Goal: Task Accomplishment & Management: Manage account settings

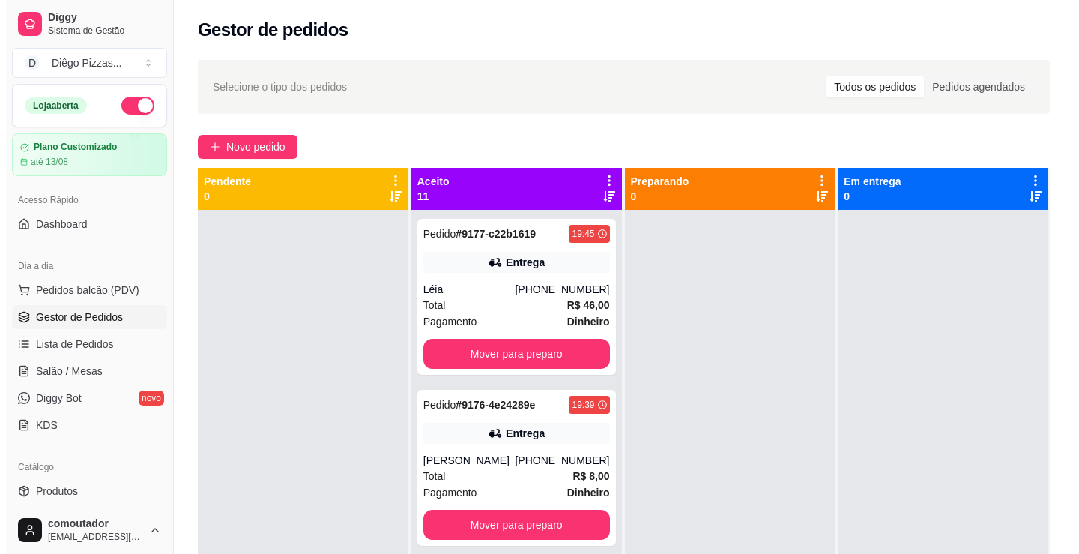
scroll to position [225, 0]
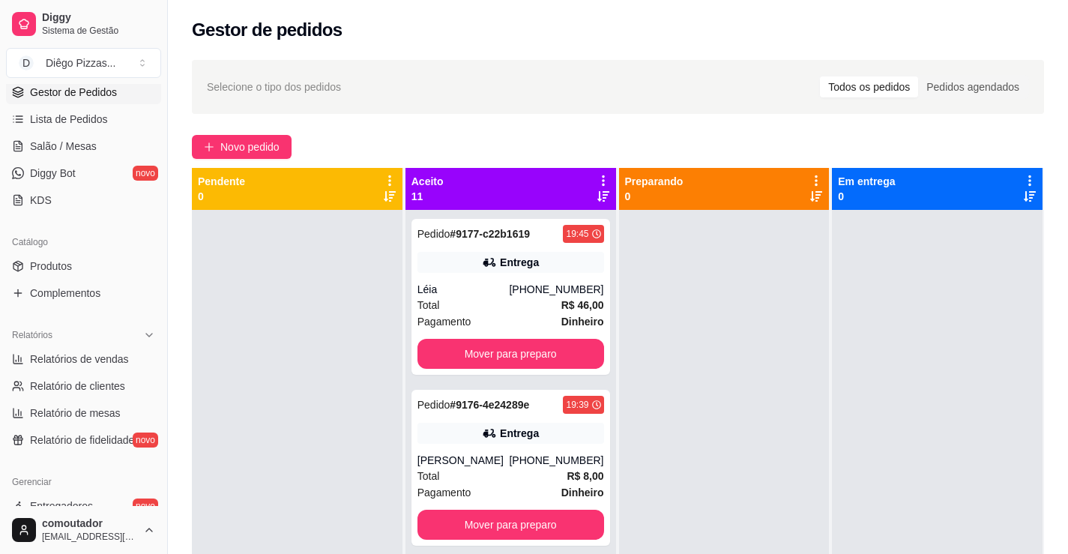
click at [364, 129] on div "Selecione o tipo dos pedidos Todos os pedidos Pedidos agendados Novo pedido Pen…" at bounding box center [618, 395] width 900 height 689
click at [69, 404] on link "Relatório de mesas" at bounding box center [83, 413] width 155 height 24
select select "TOTAL_OF_ORDERS"
select select "7"
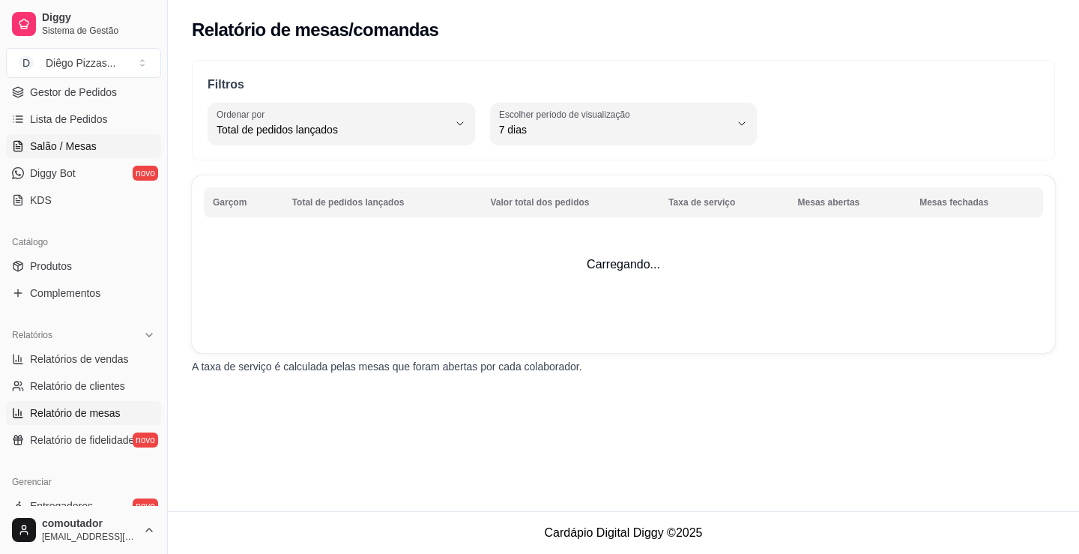
click at [66, 147] on span "Salão / Mesas" at bounding box center [63, 146] width 67 height 15
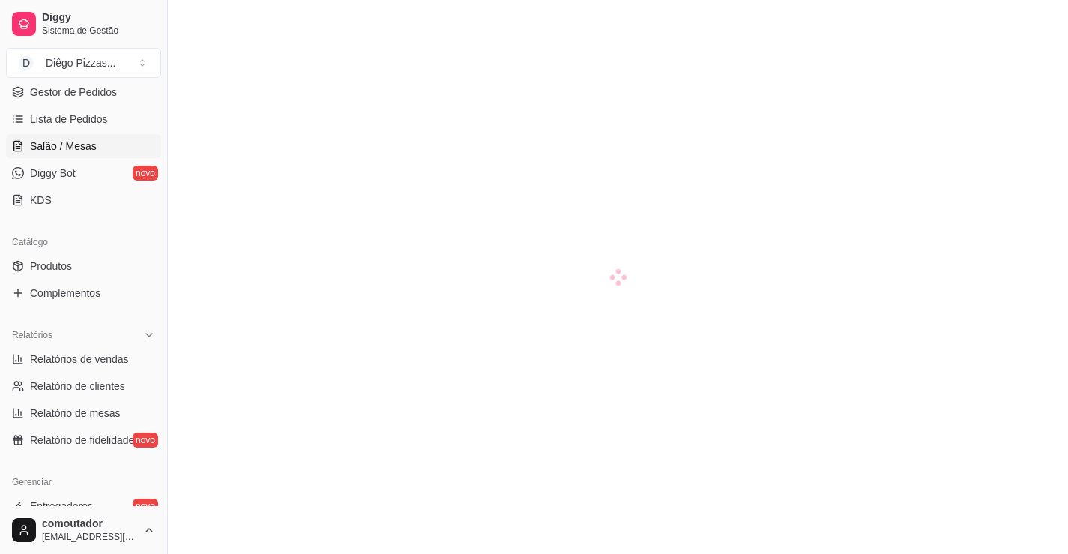
click at [74, 143] on span "Salão / Mesas" at bounding box center [63, 146] width 67 height 15
click at [83, 118] on span "Lista de Pedidos" at bounding box center [69, 119] width 78 height 15
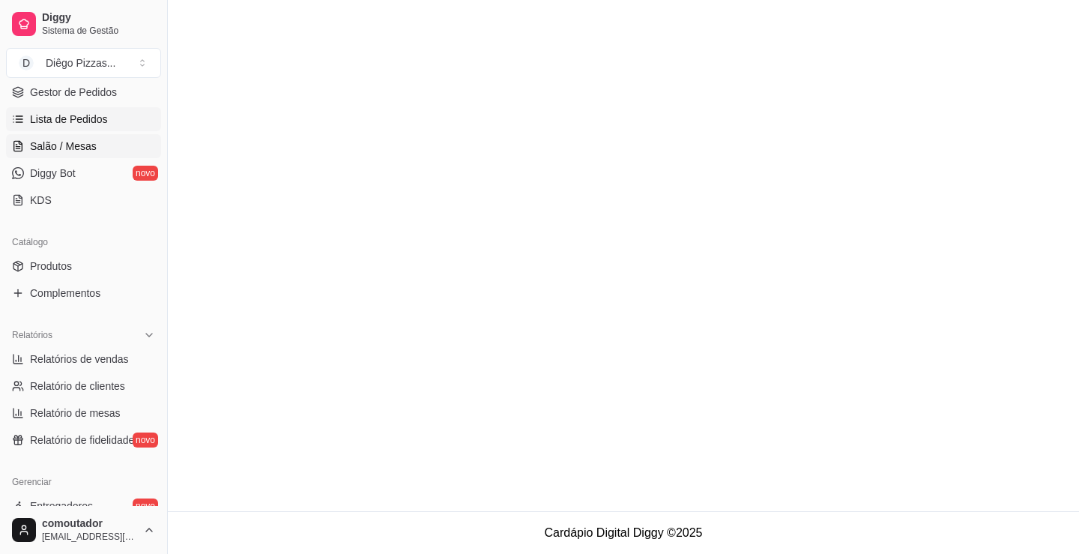
click at [79, 145] on span "Salão / Mesas" at bounding box center [63, 146] width 67 height 15
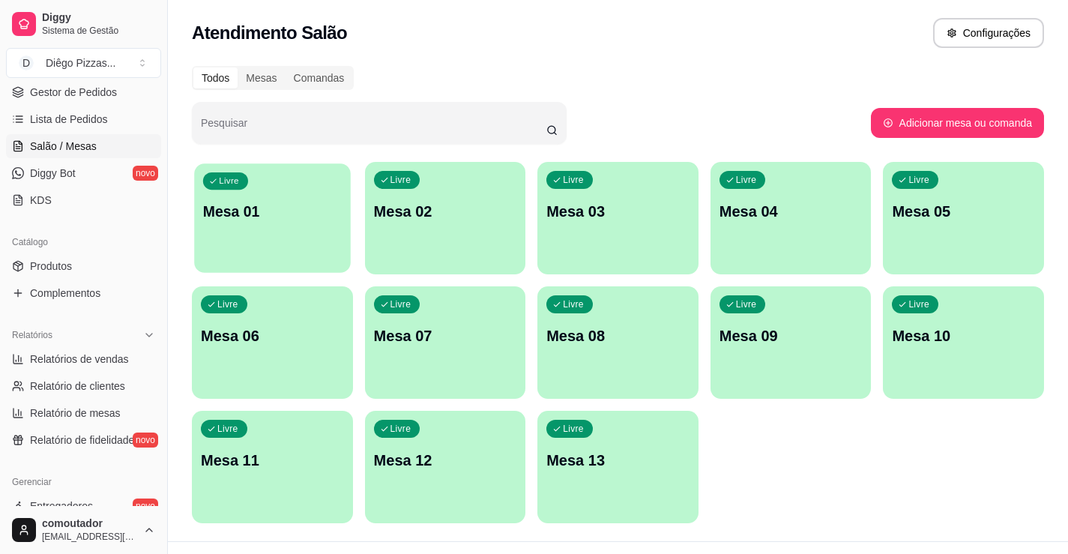
click at [244, 220] on p "Mesa 01" at bounding box center [272, 212] width 139 height 20
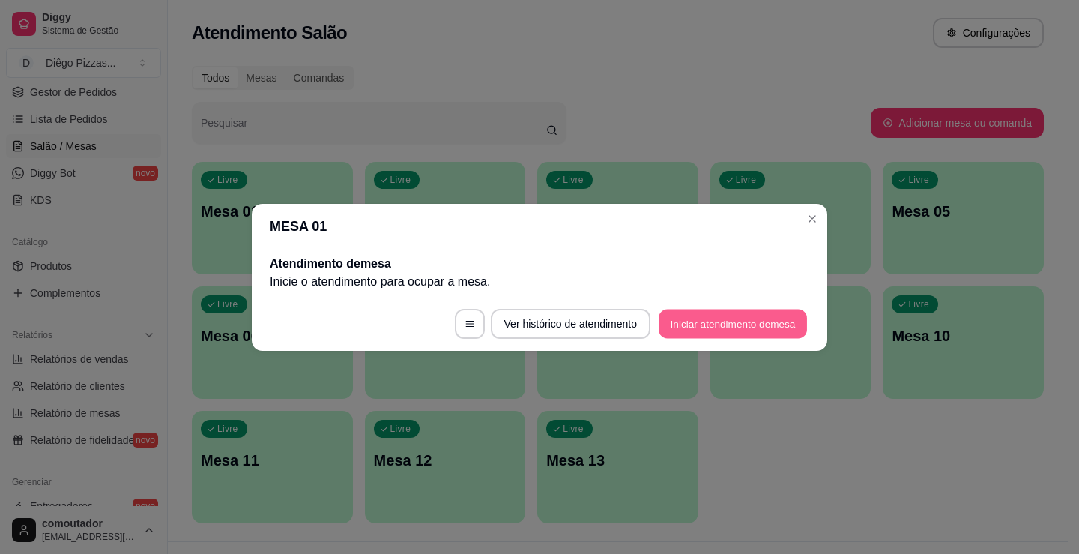
click at [713, 328] on button "Iniciar atendimento de mesa" at bounding box center [733, 323] width 148 height 29
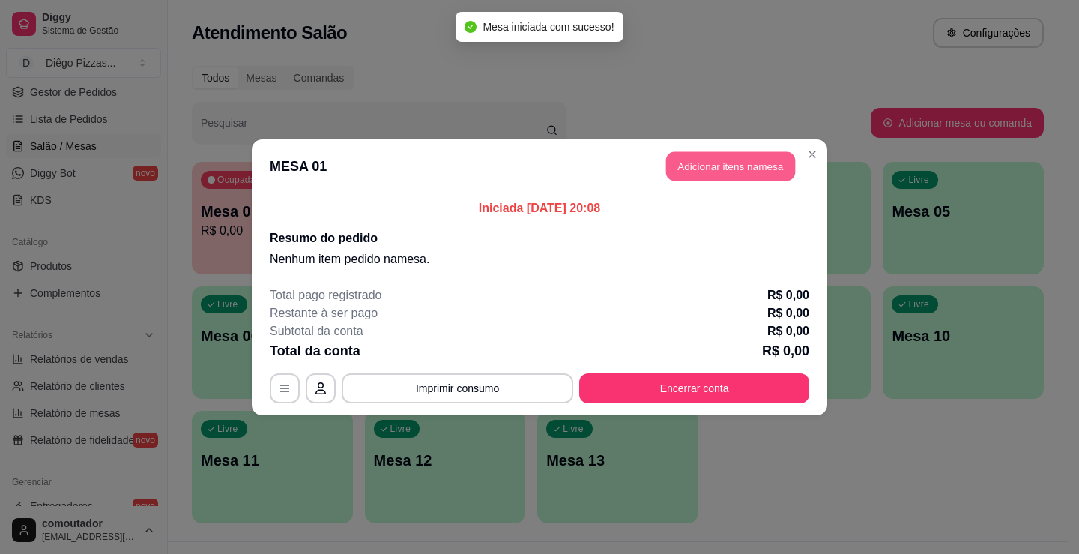
click at [684, 175] on button "Adicionar itens na mesa" at bounding box center [730, 165] width 129 height 29
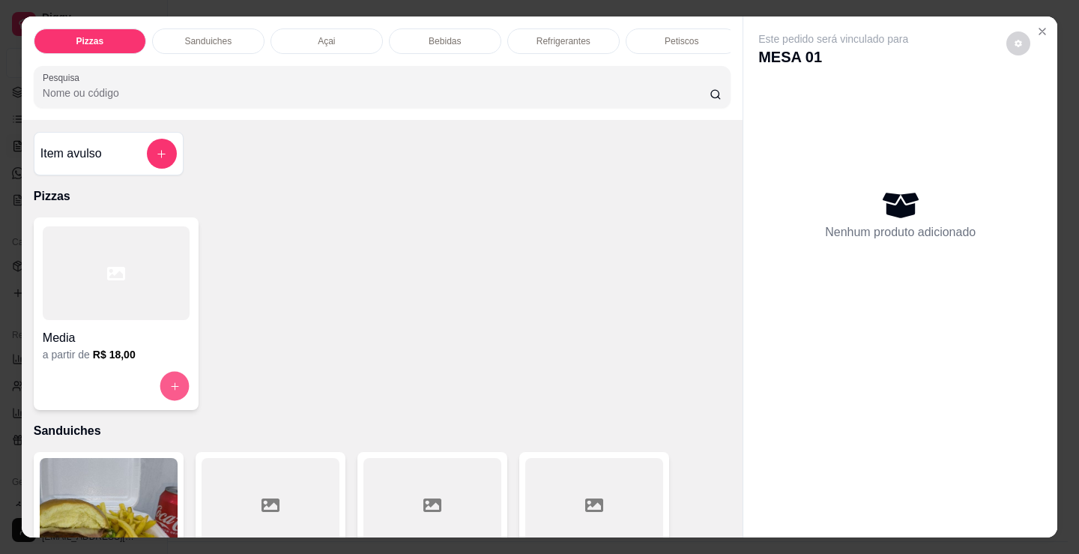
click at [175, 384] on button "increase-product-quantity" at bounding box center [174, 386] width 29 height 29
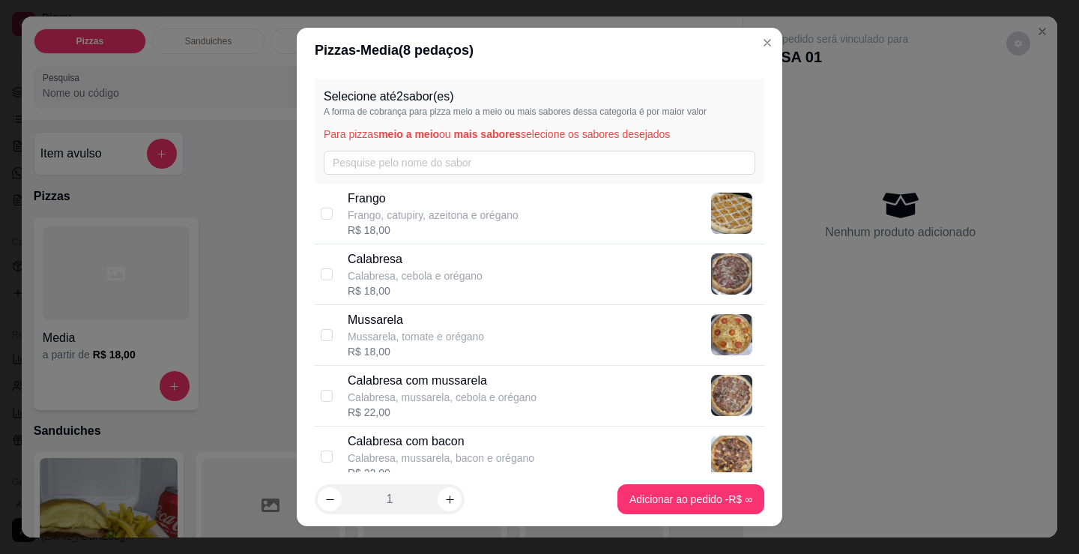
scroll to position [150, 0]
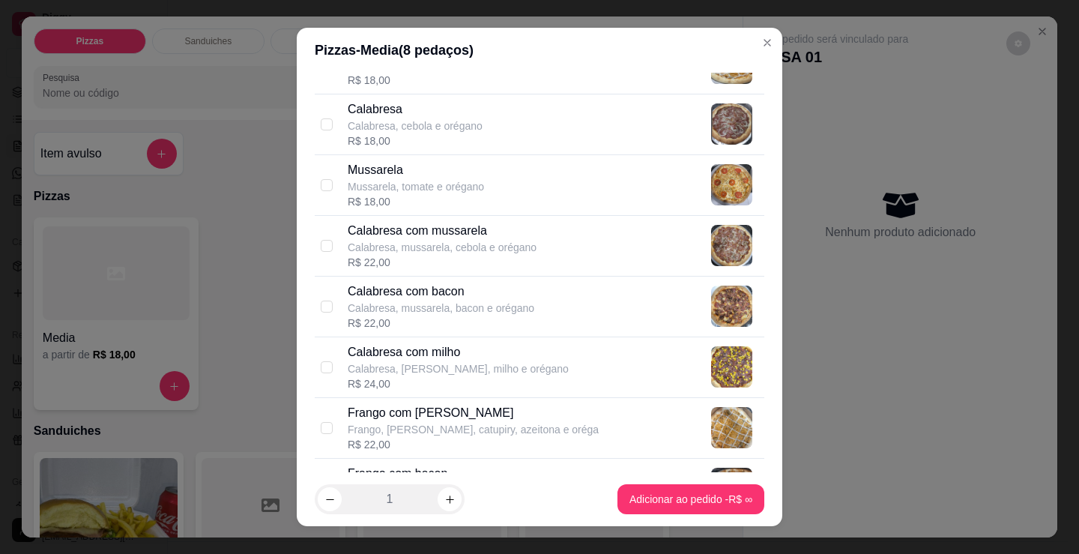
click at [442, 248] on p "Calabresa, mussarela, cebola e orégano" at bounding box center [442, 247] width 189 height 15
click at [321, 244] on input "checkbox" at bounding box center [327, 246] width 12 height 12
checkbox input "false"
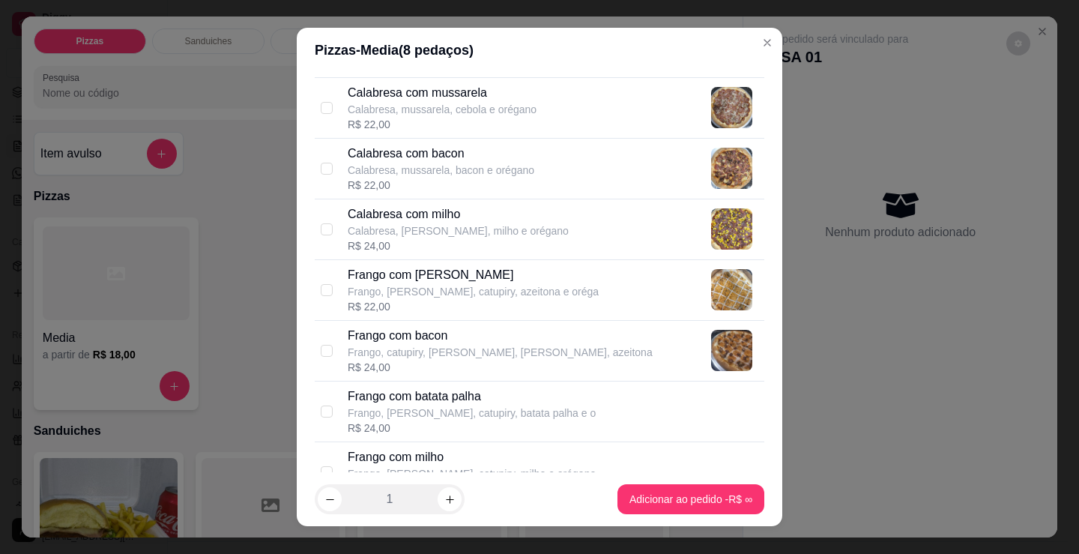
scroll to position [300, 0]
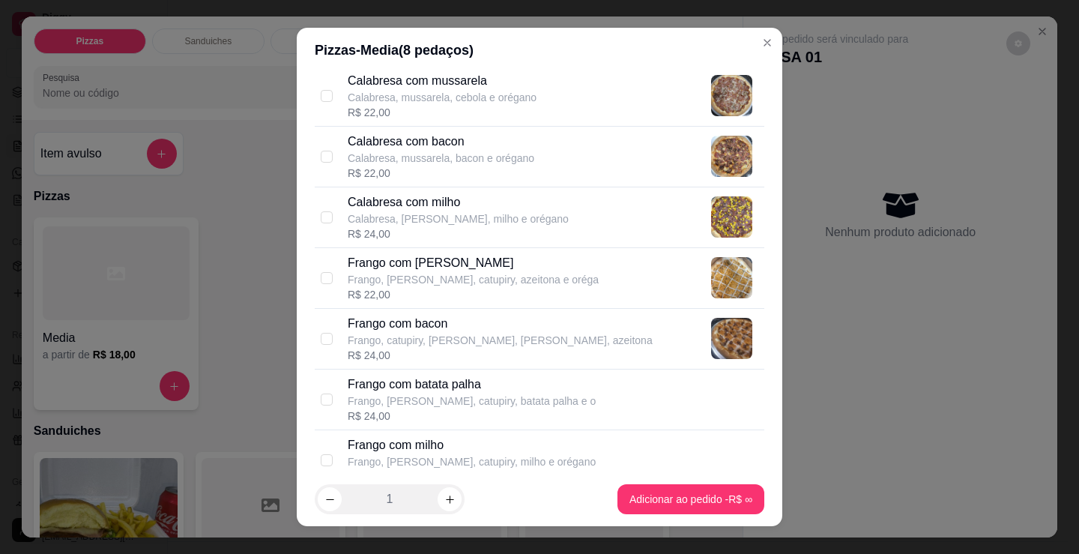
click at [367, 265] on p "Frango com [PERSON_NAME]" at bounding box center [473, 263] width 251 height 18
checkbox input "true"
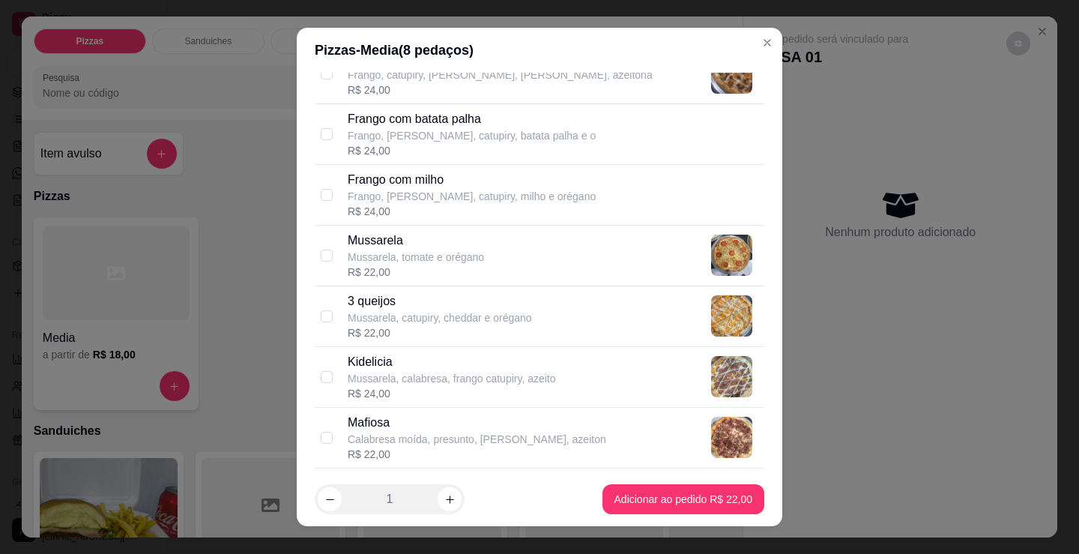
scroll to position [599, 0]
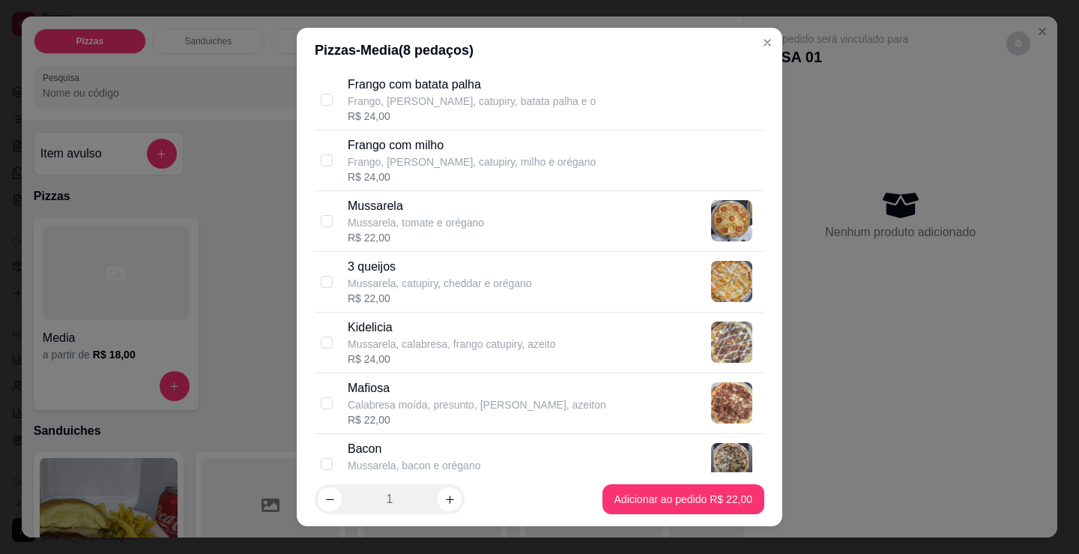
click at [384, 229] on p "Mussarela, tomate e orégano" at bounding box center [416, 222] width 136 height 15
click at [324, 222] on input "checkbox" at bounding box center [327, 221] width 12 height 12
checkbox input "false"
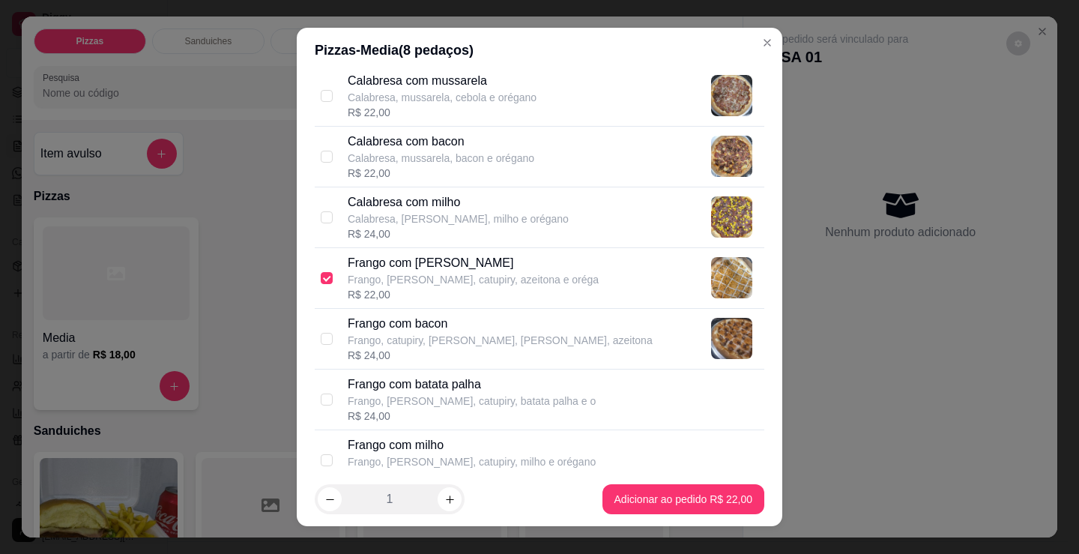
scroll to position [150, 0]
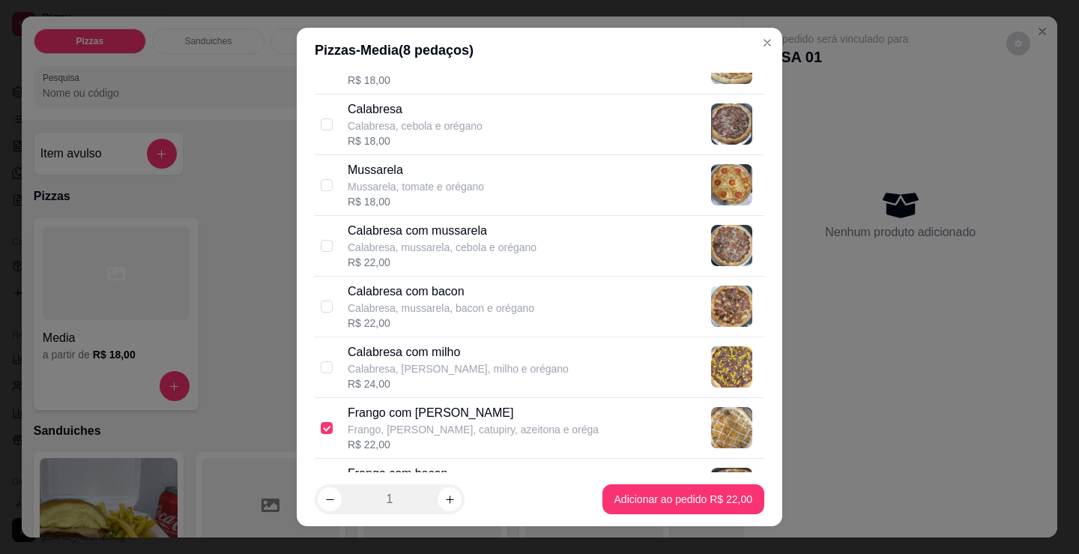
drag, startPoint x: 367, startPoint y: 226, endPoint x: 431, endPoint y: 250, distance: 67.8
click at [369, 232] on p "Calabresa com mussarela" at bounding box center [442, 231] width 189 height 18
checkbox input "true"
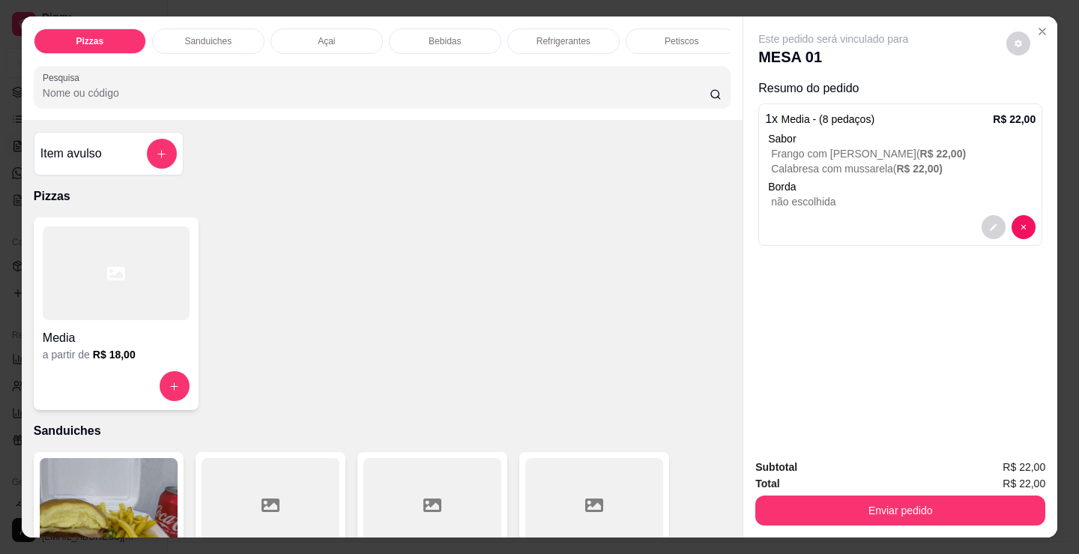
click at [437, 40] on p "Bebidas" at bounding box center [445, 41] width 32 height 12
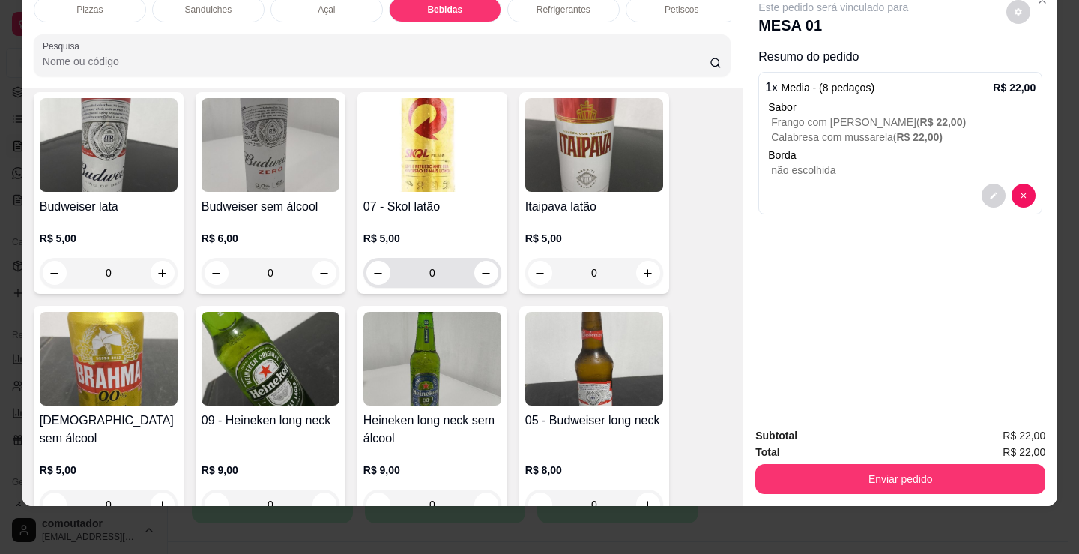
scroll to position [1932, 0]
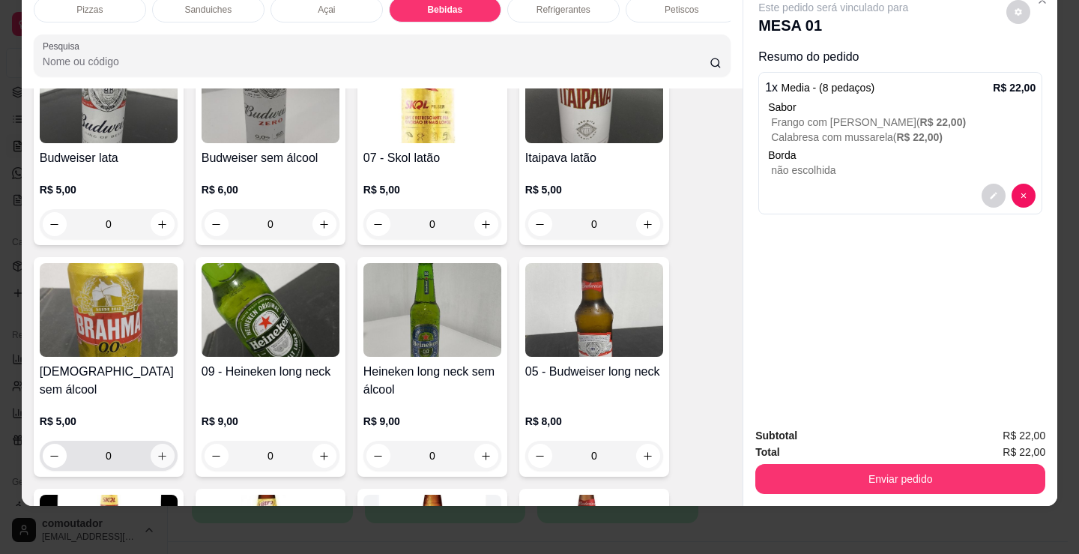
click at [163, 462] on button "increase-product-quantity" at bounding box center [163, 456] width 24 height 24
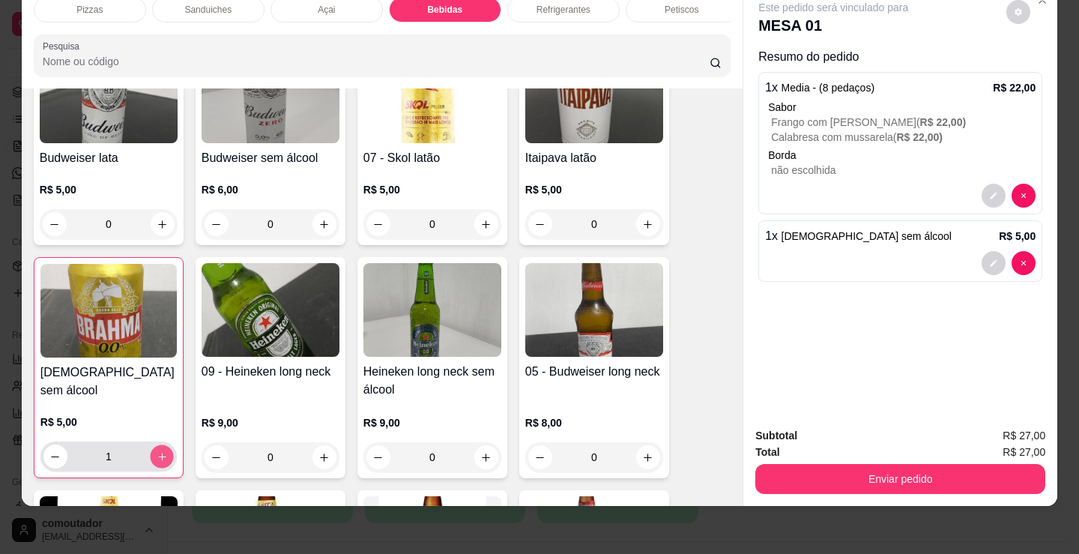
click at [163, 462] on button "increase-product-quantity" at bounding box center [161, 456] width 23 height 23
type input "2"
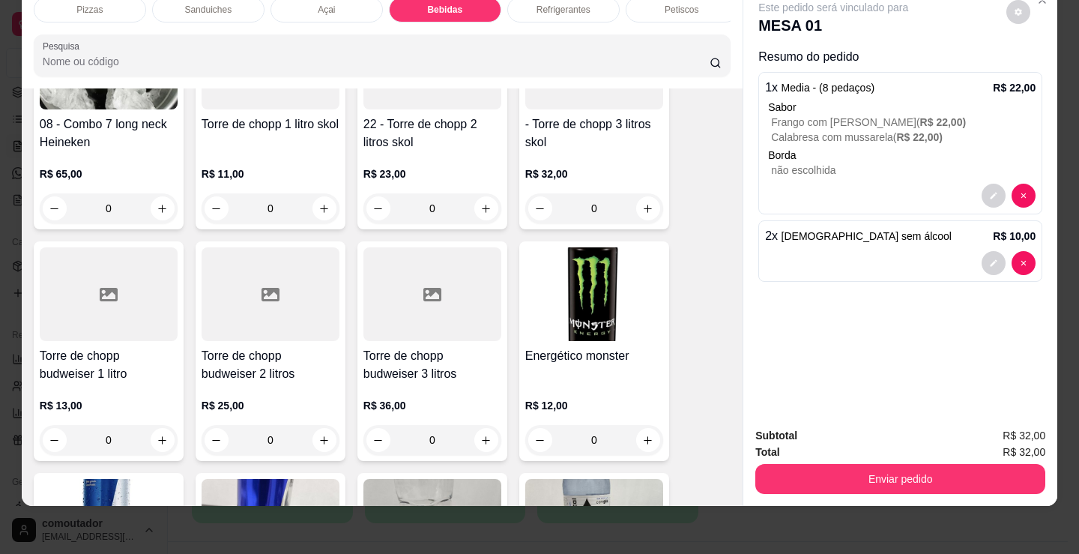
scroll to position [2831, 0]
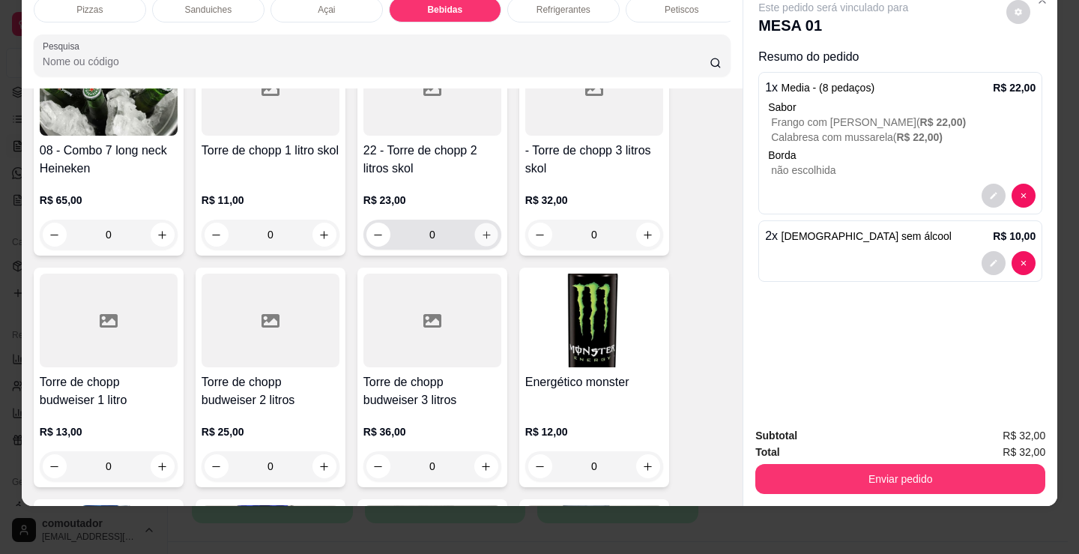
click at [487, 236] on button "increase-product-quantity" at bounding box center [485, 234] width 23 height 23
type input "1"
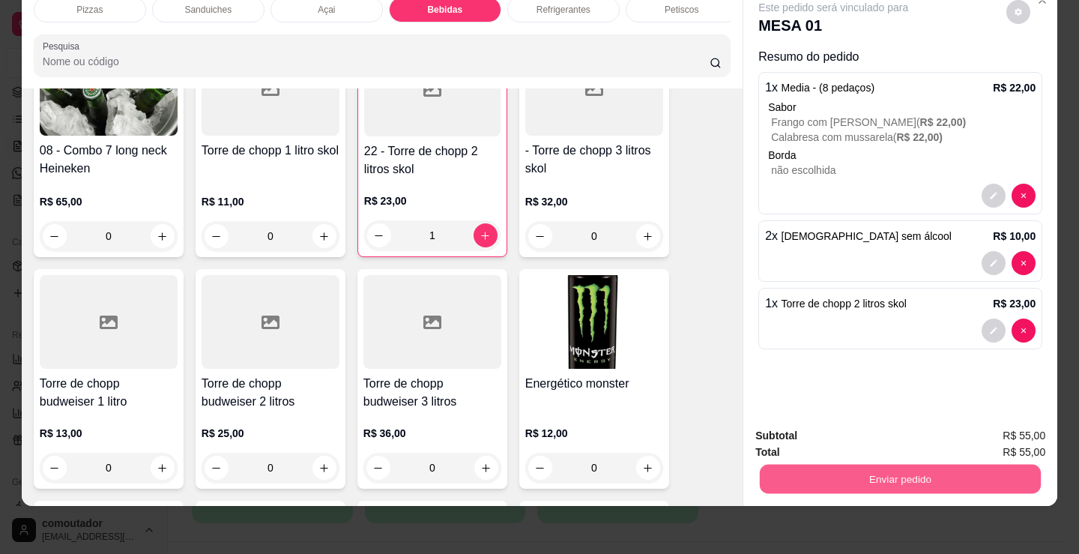
click at [911, 465] on button "Enviar pedido" at bounding box center [900, 478] width 281 height 29
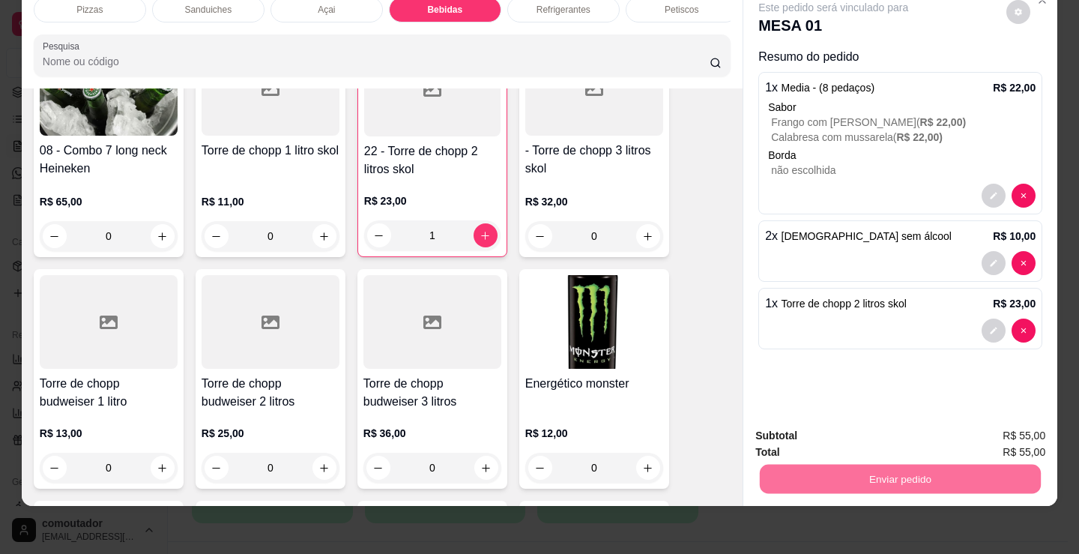
click at [879, 426] on button "Não registrar e enviar pedido" at bounding box center [851, 431] width 156 height 28
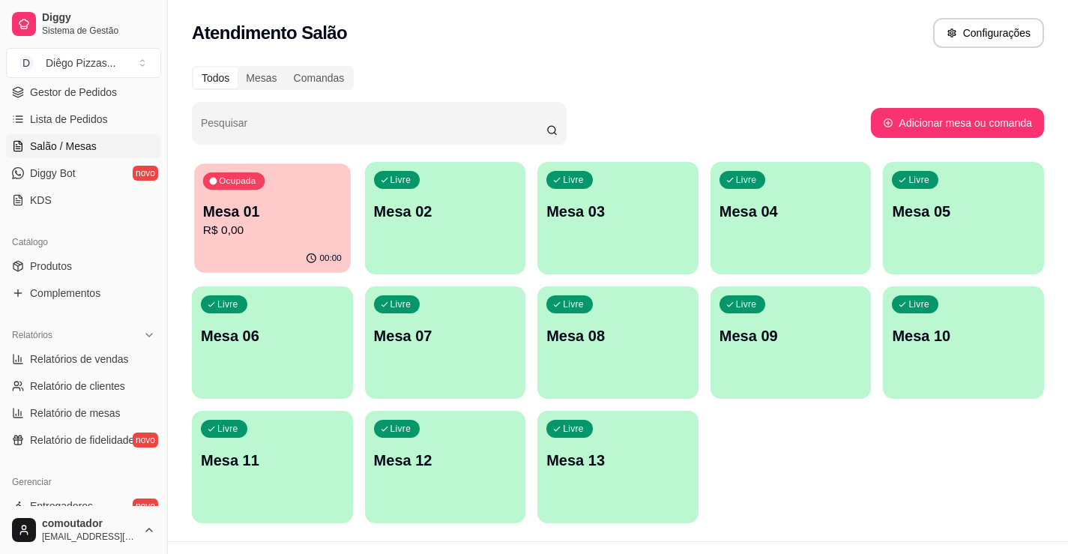
click at [280, 230] on p "R$ 0,00" at bounding box center [272, 230] width 139 height 17
click at [280, 213] on p "Mesa 01" at bounding box center [272, 211] width 143 height 21
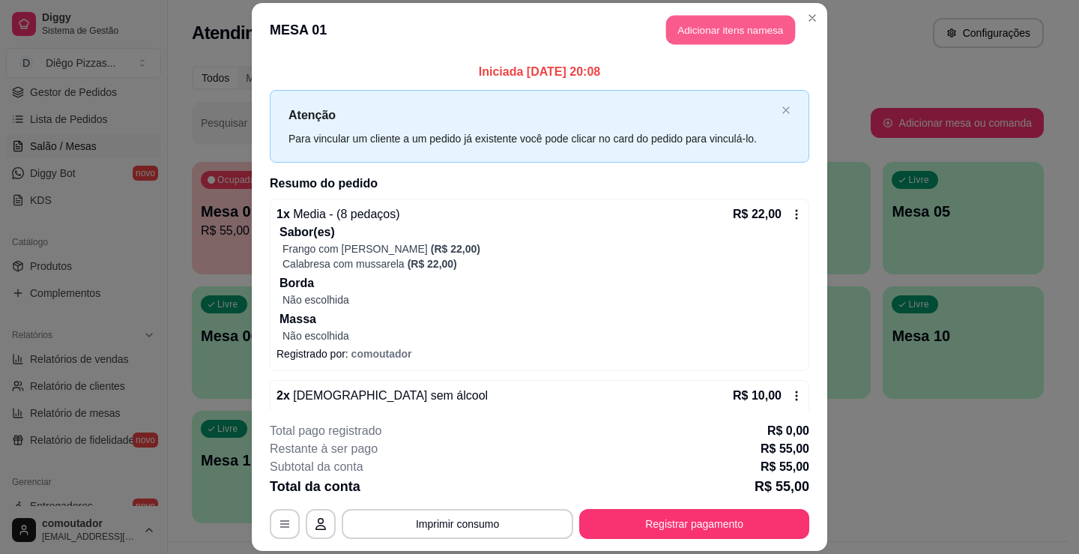
click at [685, 37] on button "Adicionar itens na mesa" at bounding box center [730, 29] width 129 height 29
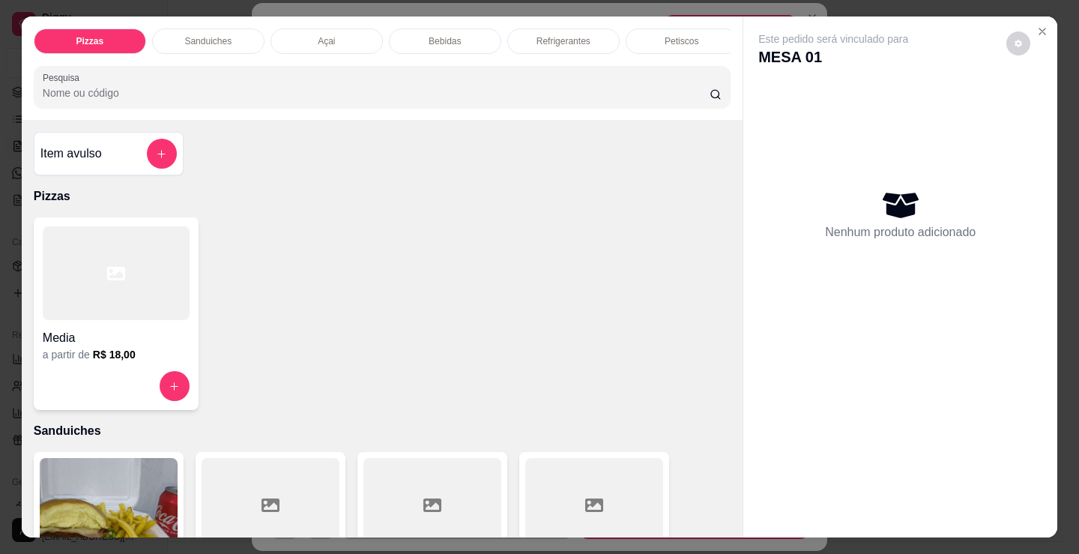
click at [463, 31] on div "Bebidas" at bounding box center [445, 40] width 112 height 25
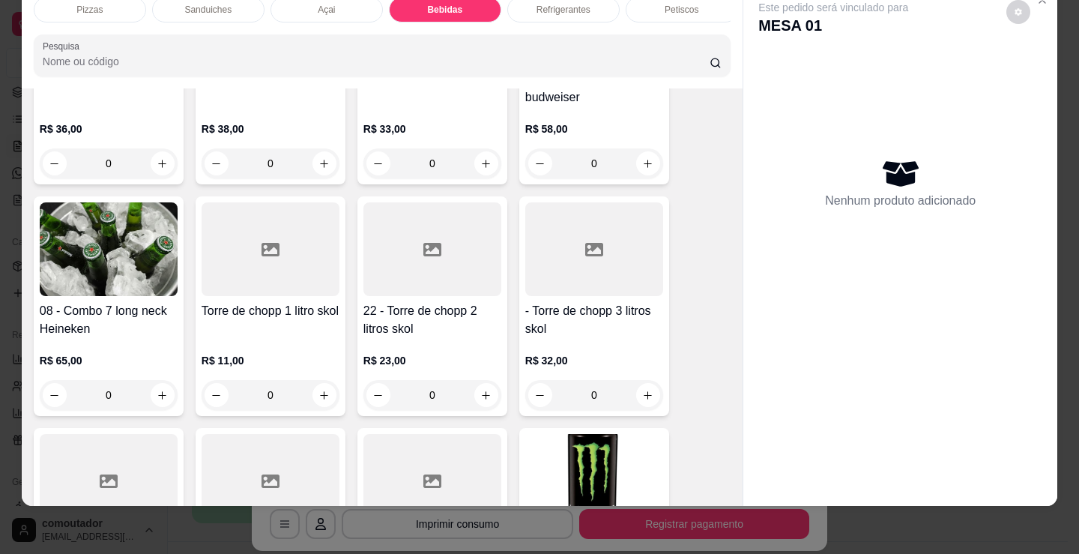
scroll to position [2681, 0]
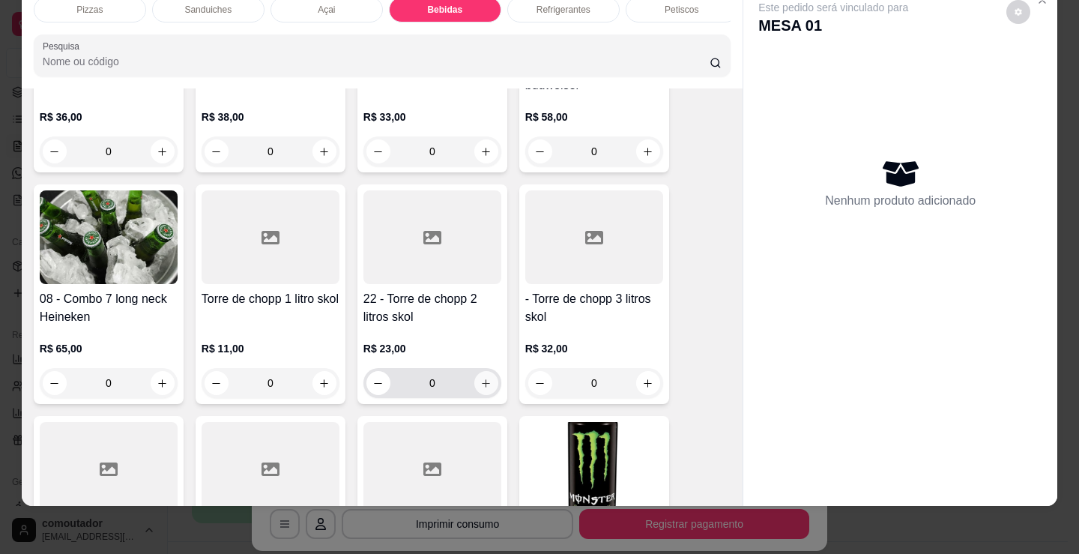
click at [483, 387] on icon "increase-product-quantity" at bounding box center [485, 383] width 11 height 11
type input "1"
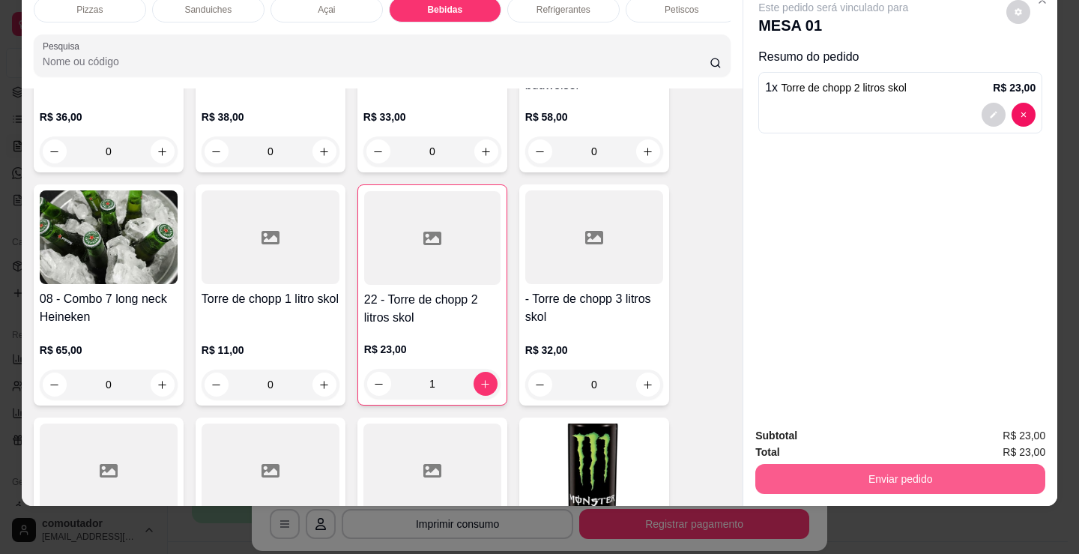
click at [847, 468] on button "Enviar pedido" at bounding box center [900, 479] width 290 height 30
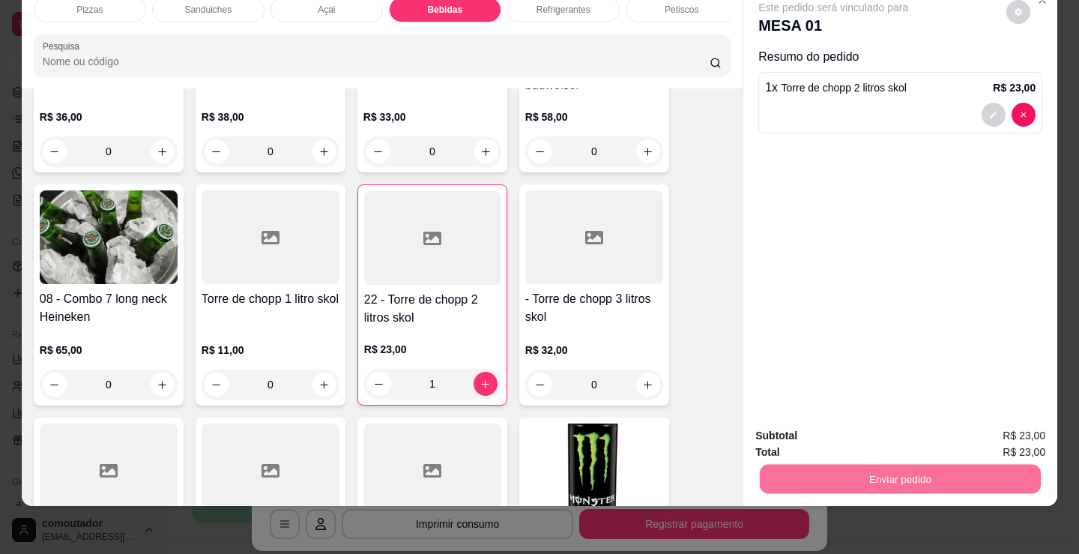
click at [845, 439] on button "Não registrar e enviar pedido" at bounding box center [851, 431] width 156 height 28
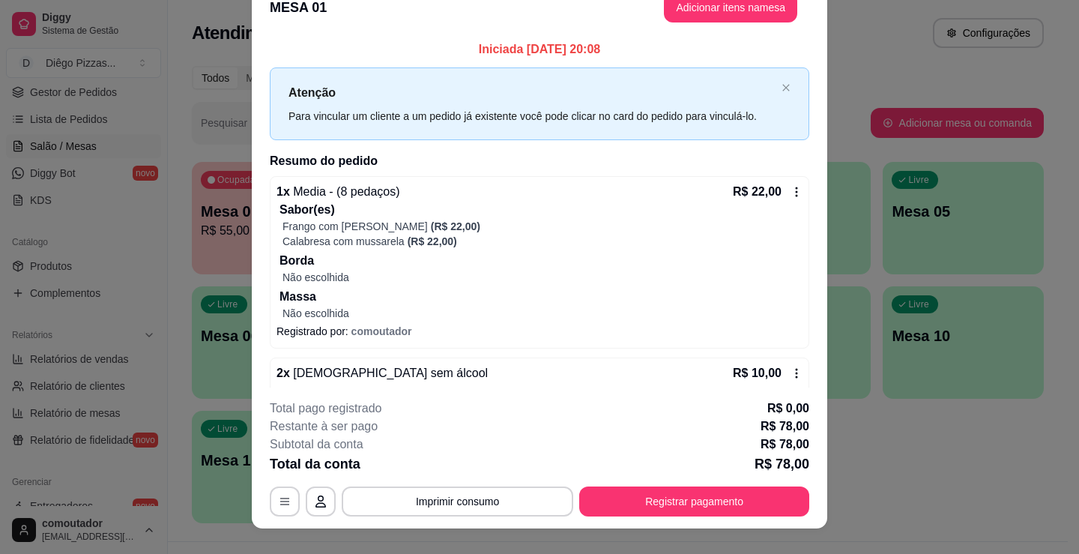
scroll to position [0, 0]
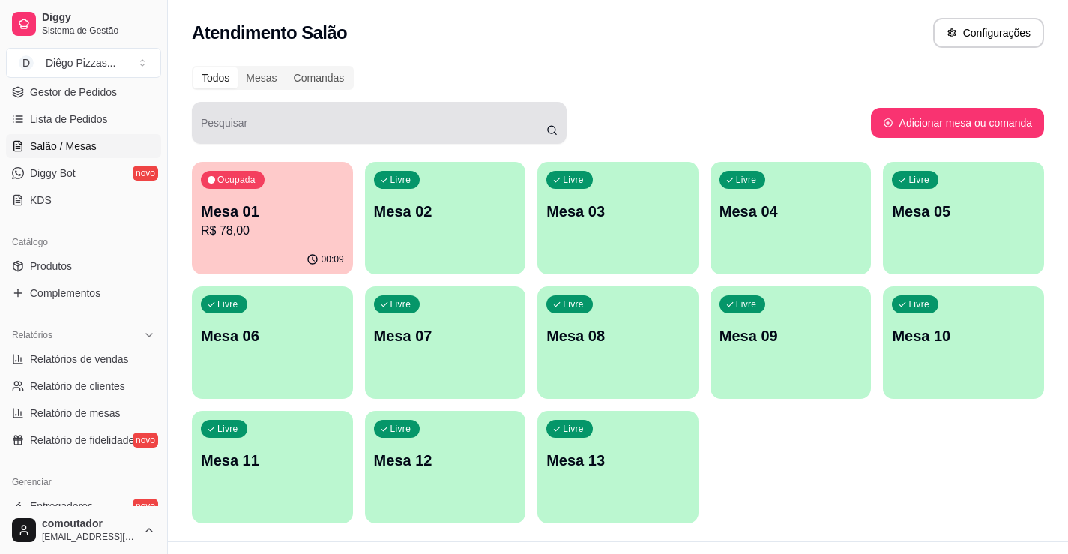
click at [334, 121] on div at bounding box center [379, 123] width 357 height 30
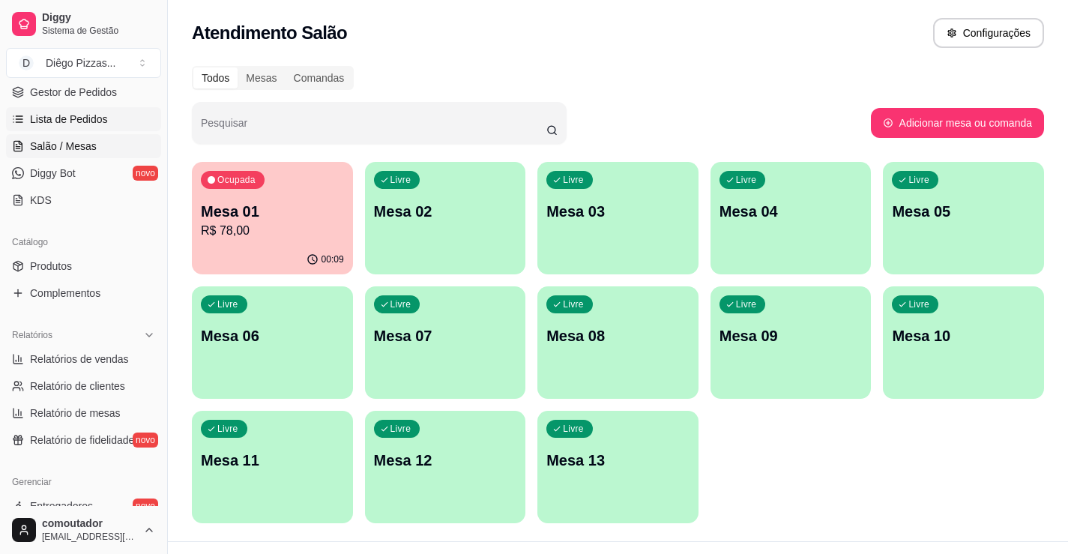
click at [45, 116] on span "Lista de Pedidos" at bounding box center [69, 119] width 78 height 15
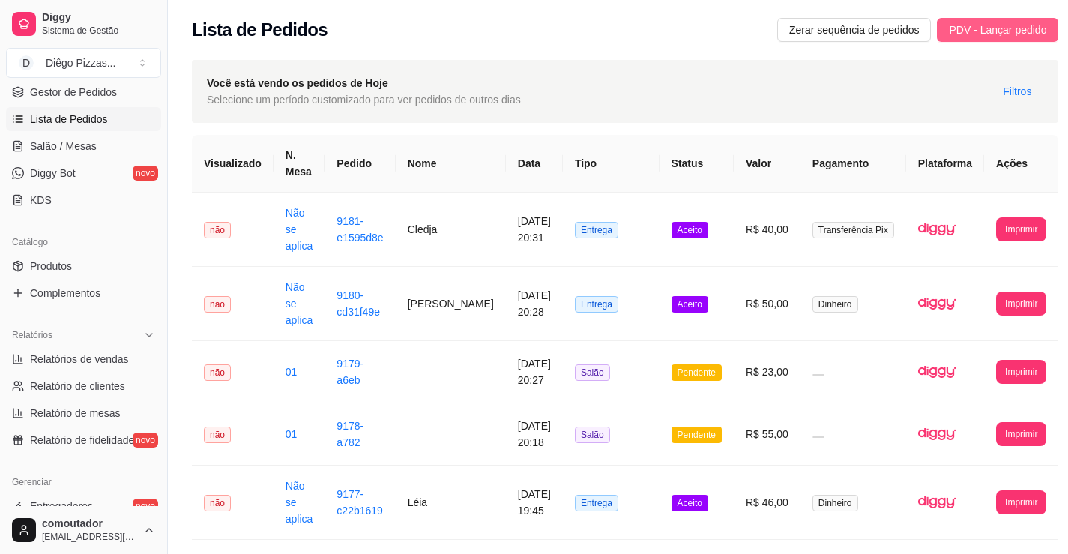
click at [985, 35] on span "PDV - Lançar pedido" at bounding box center [997, 30] width 97 height 16
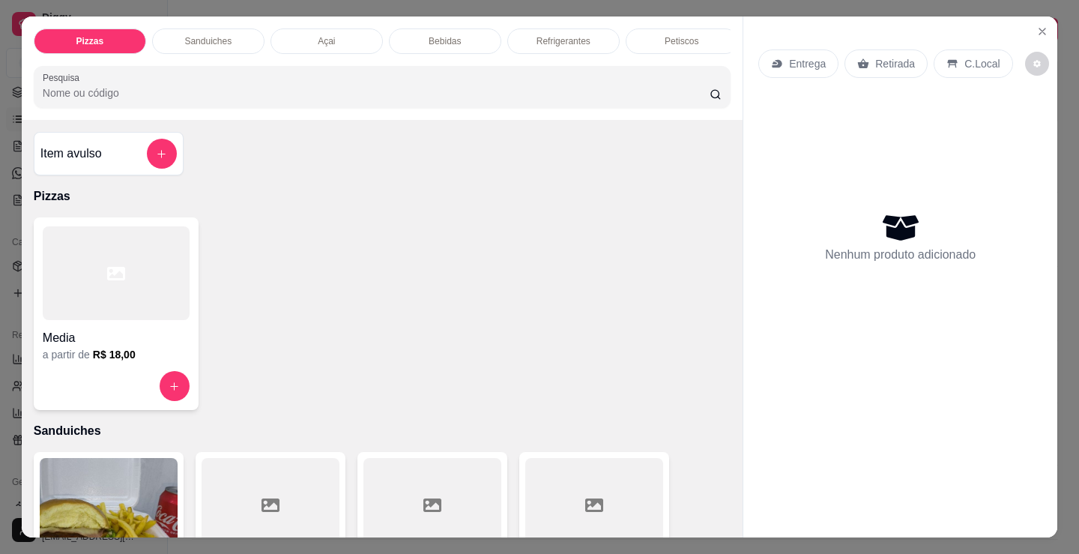
click at [234, 35] on div "Sanduiches" at bounding box center [208, 40] width 112 height 25
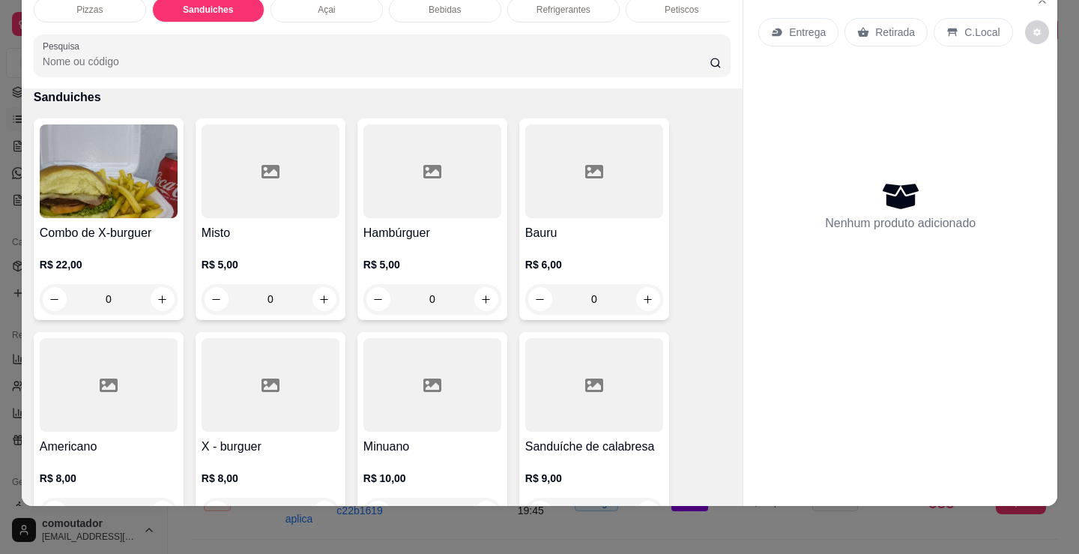
scroll to position [452, 0]
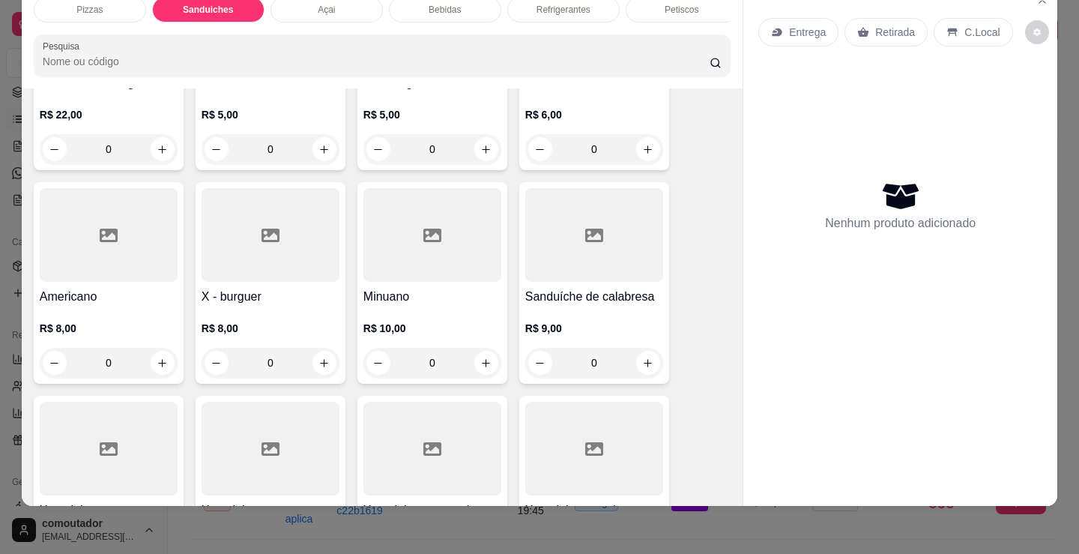
click at [486, 363] on div "0" at bounding box center [432, 363] width 138 height 30
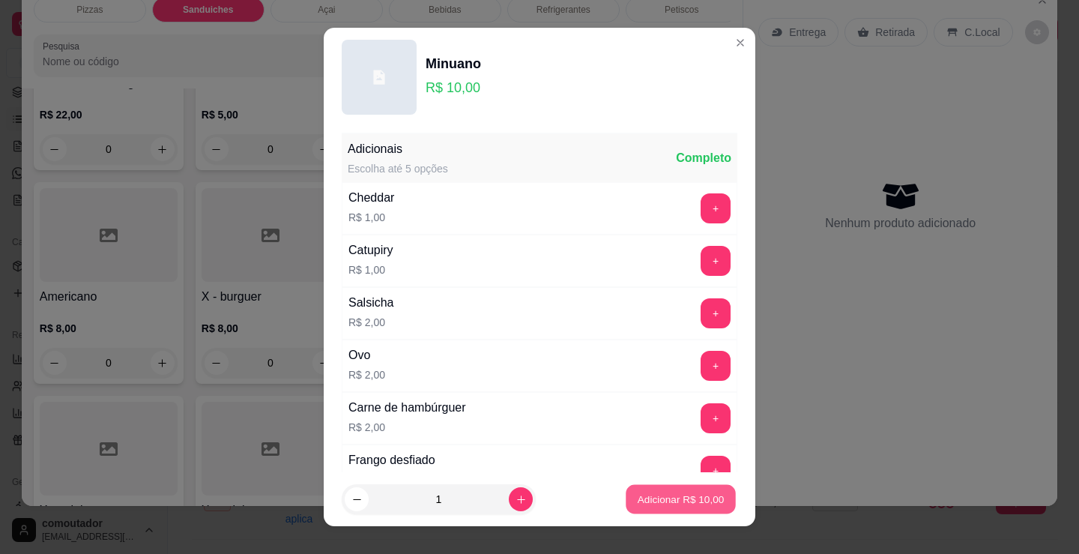
click at [641, 501] on p "Adicionar R$ 10,00" at bounding box center [681, 499] width 87 height 14
type input "1"
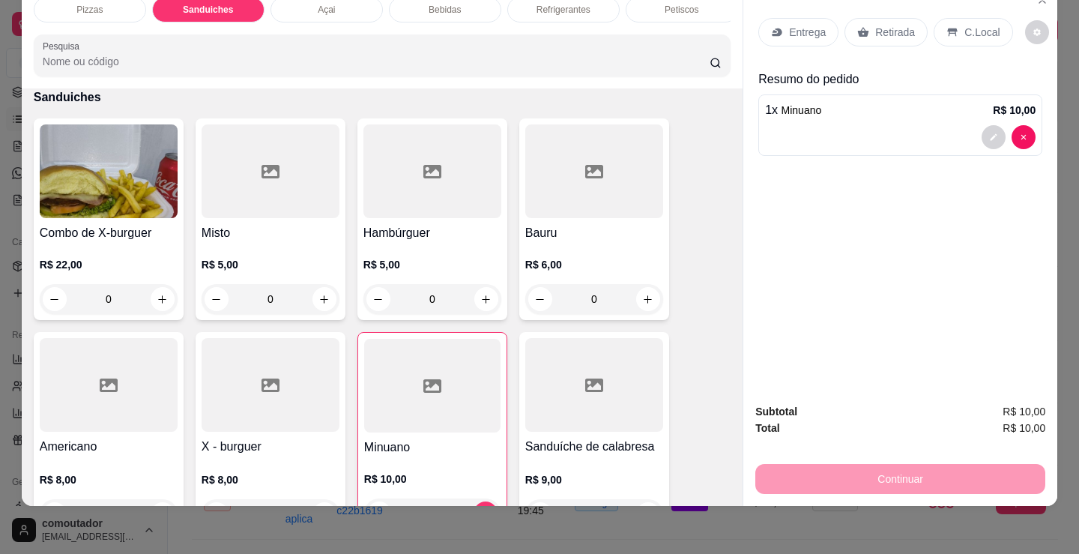
click at [680, 4] on p "Petiscos" at bounding box center [682, 10] width 34 height 12
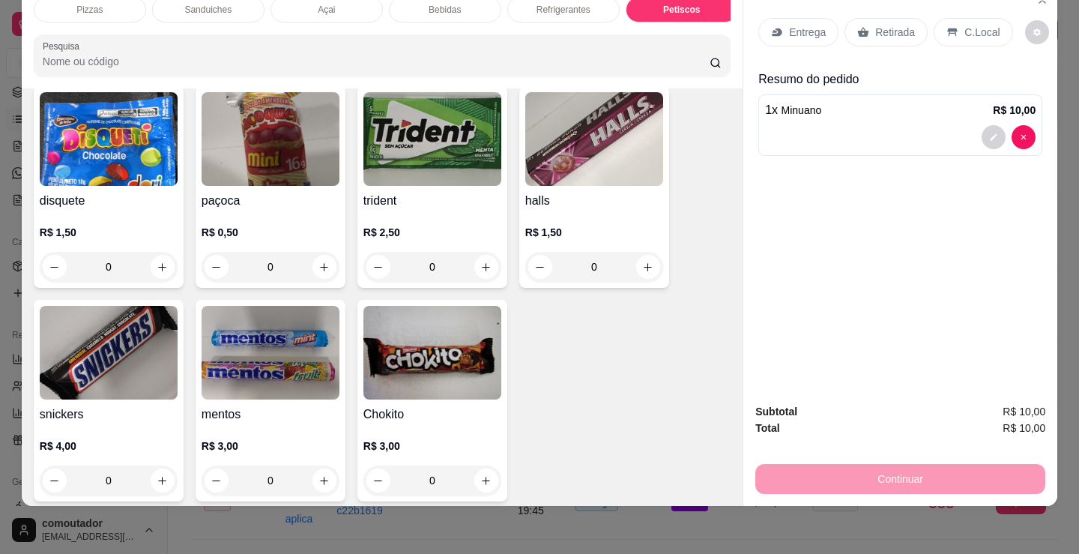
scroll to position [5691, 0]
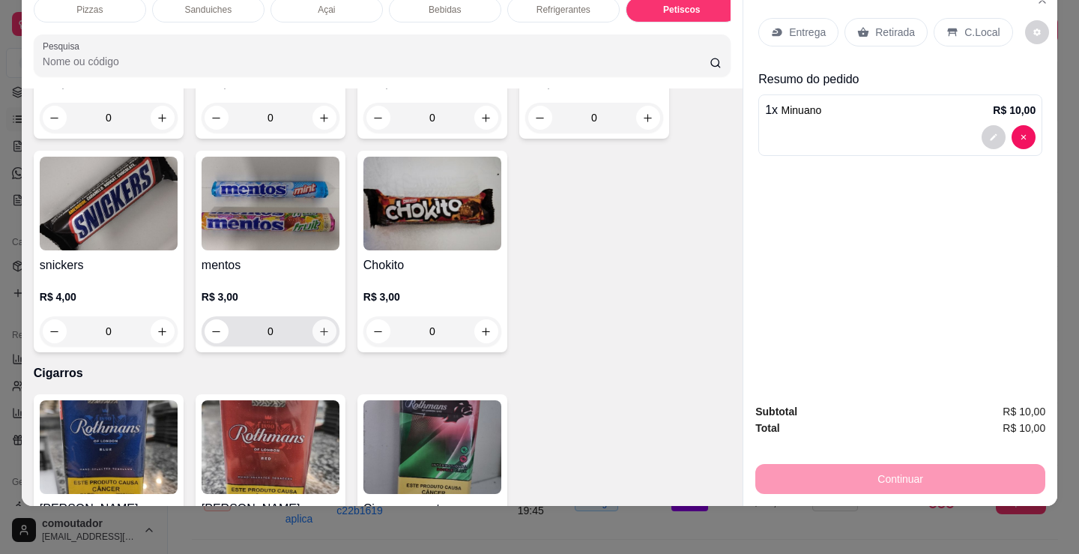
click at [318, 336] on icon "increase-product-quantity" at bounding box center [323, 331] width 11 height 11
type input "1"
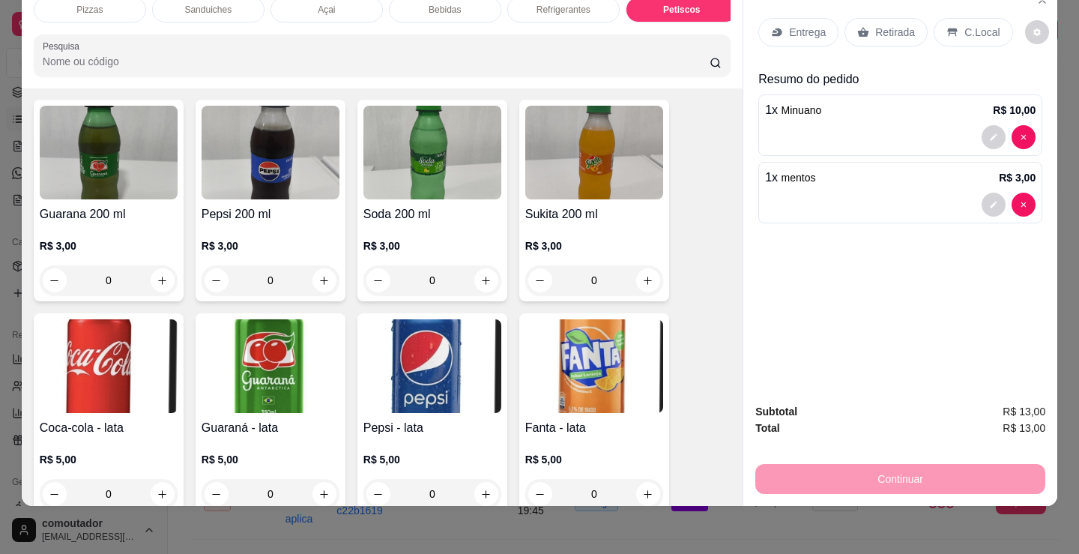
scroll to position [3892, 0]
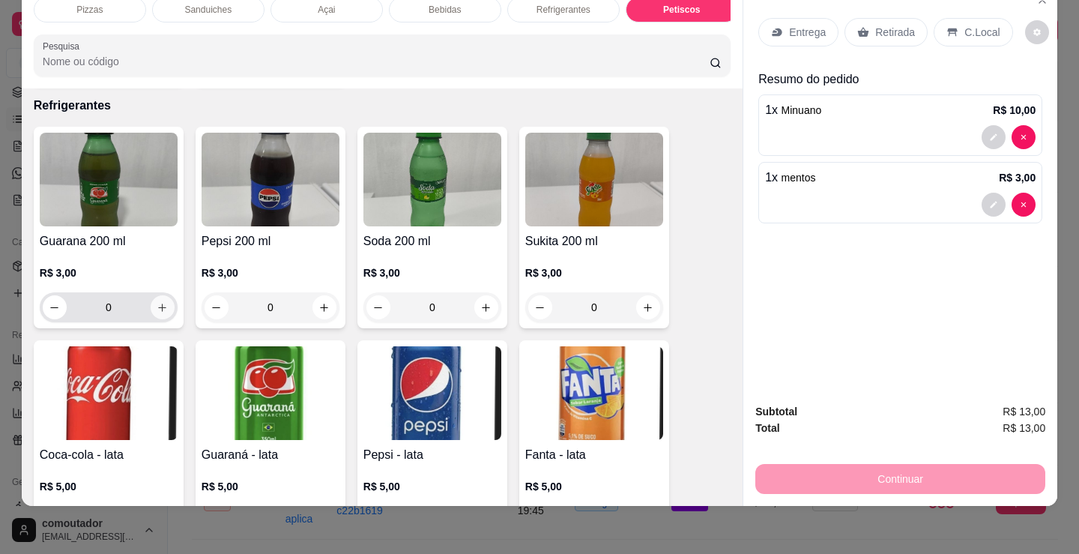
click at [157, 307] on icon "increase-product-quantity" at bounding box center [162, 307] width 11 height 11
type input "1"
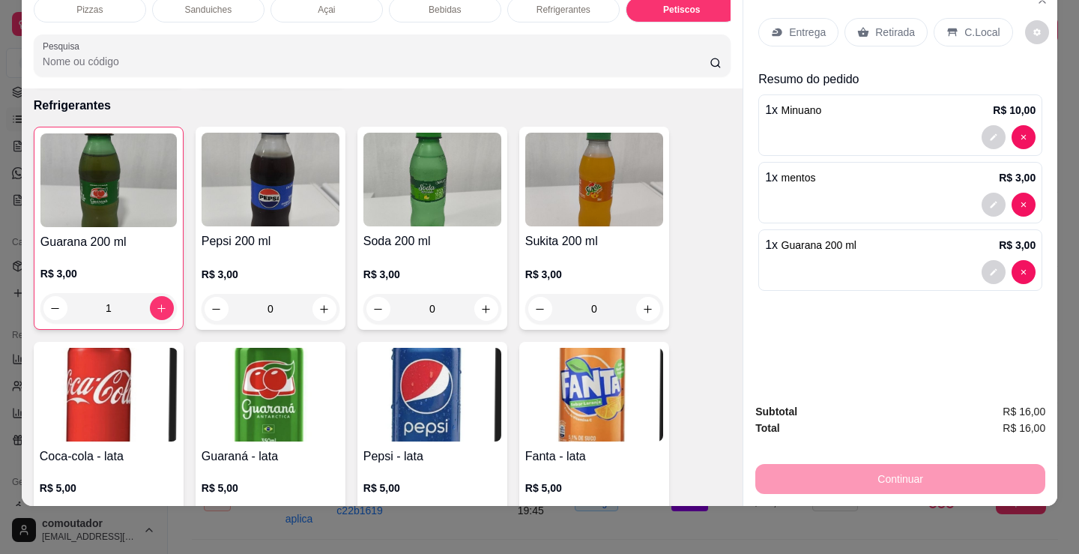
click at [782, 29] on div "Entrega" at bounding box center [798, 32] width 80 height 28
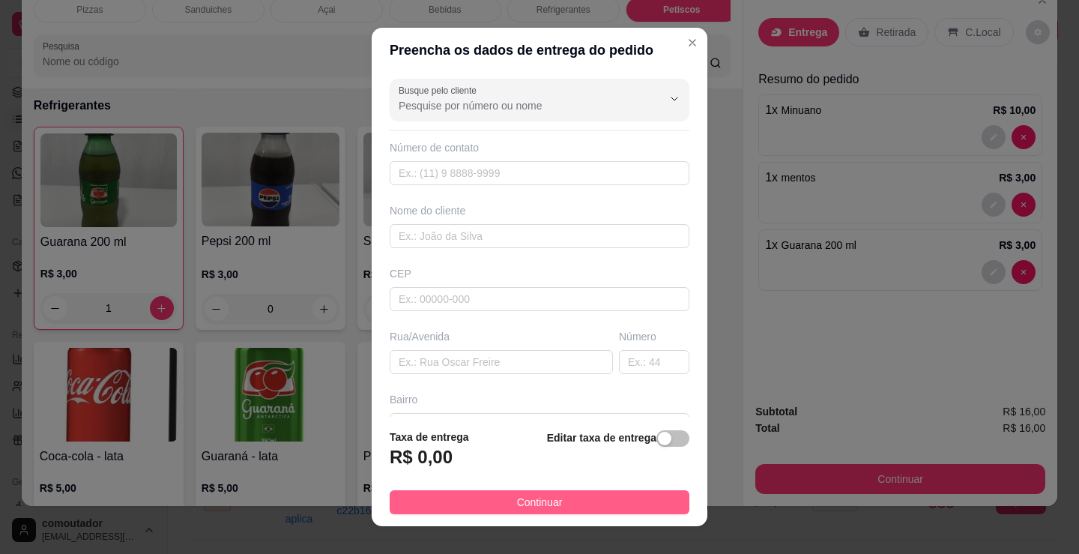
click at [517, 494] on span "Continuar" at bounding box center [540, 502] width 46 height 16
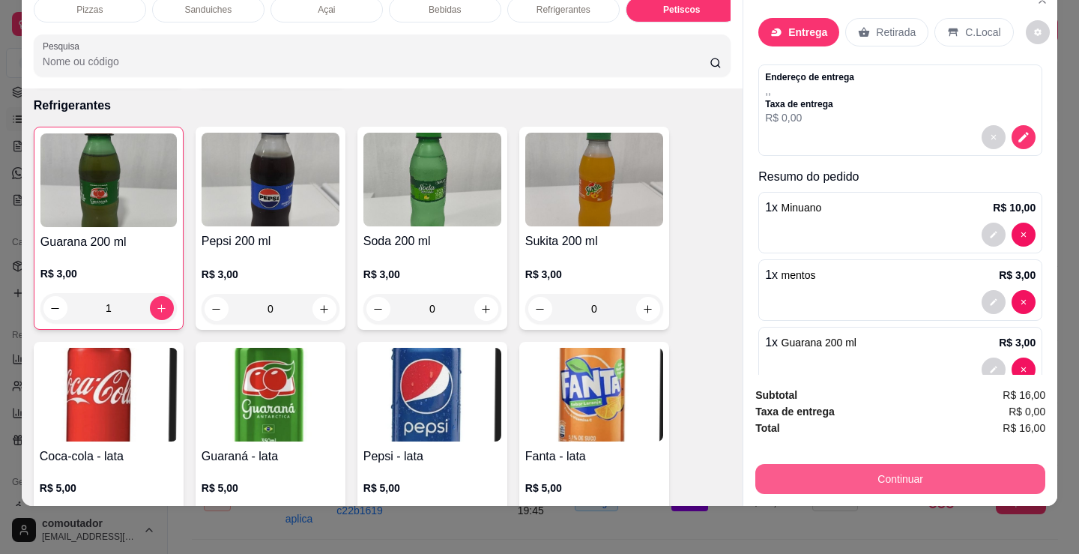
click at [857, 468] on button "Continuar" at bounding box center [900, 479] width 290 height 30
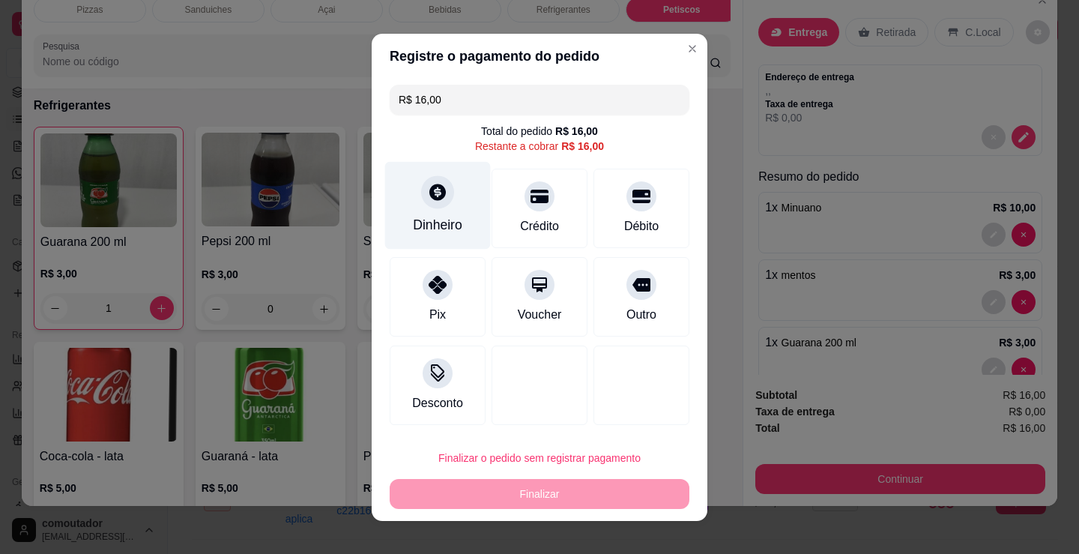
click at [420, 212] on div "Dinheiro" at bounding box center [438, 205] width 106 height 88
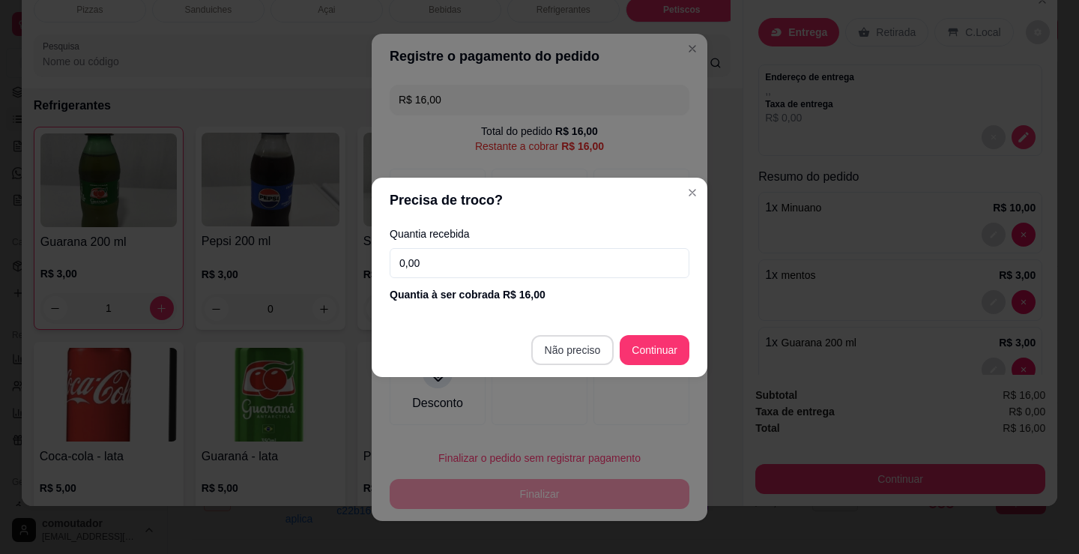
type input "R$ 0,00"
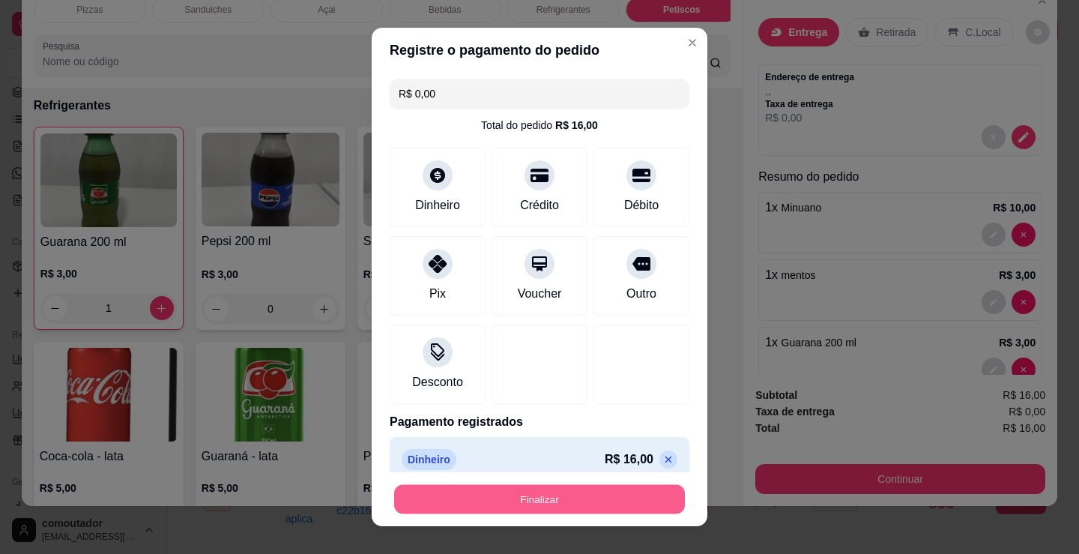
click at [509, 495] on button "Finalizar" at bounding box center [539, 499] width 291 height 29
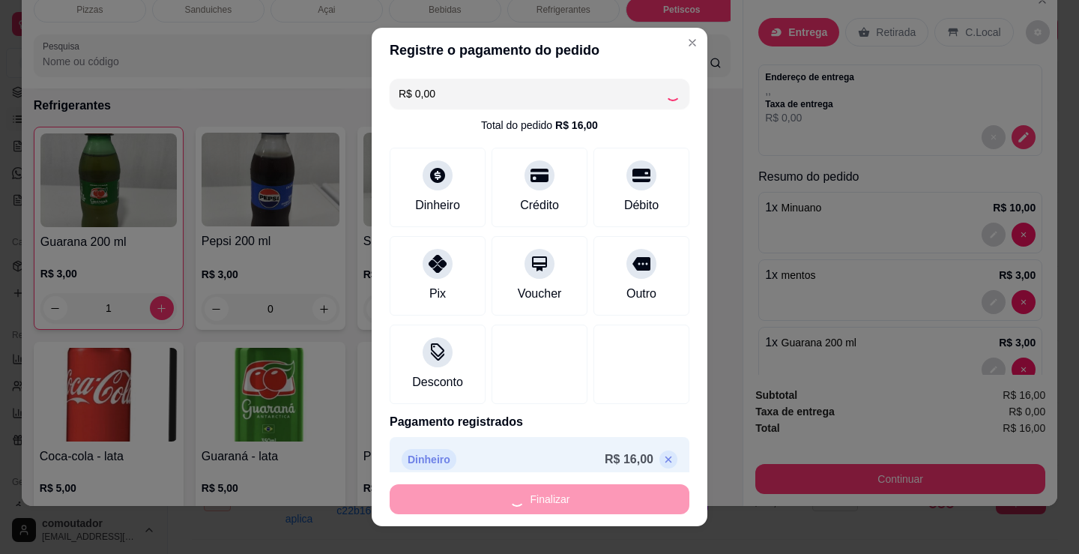
type input "0"
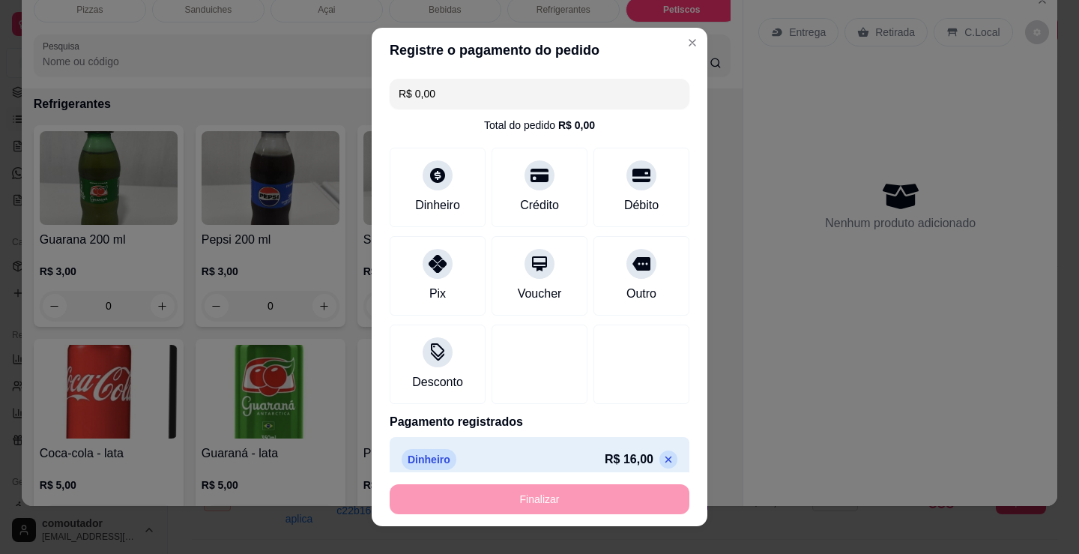
type input "-R$ 16,00"
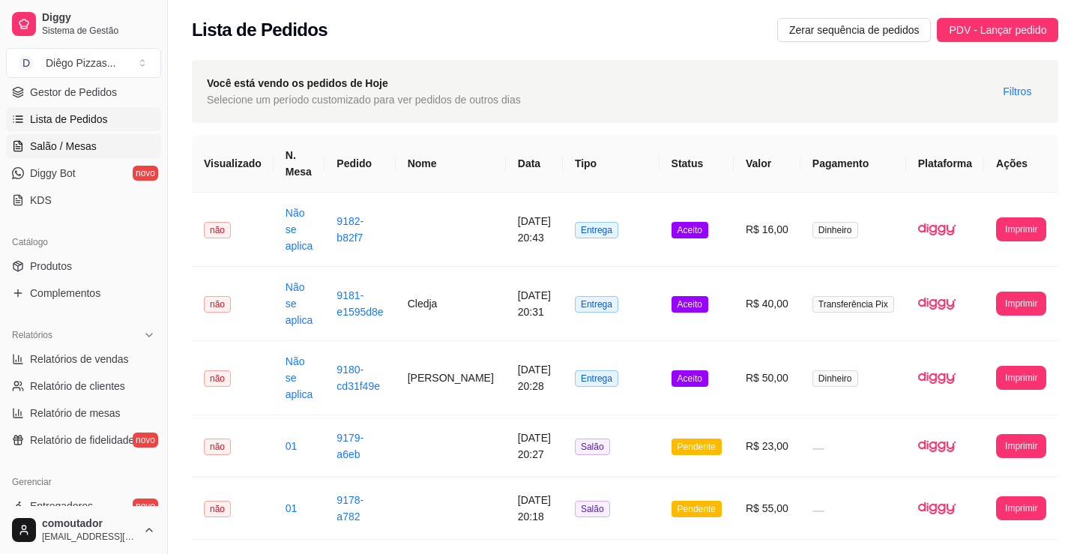
click at [61, 138] on link "Salão / Mesas" at bounding box center [83, 146] width 155 height 24
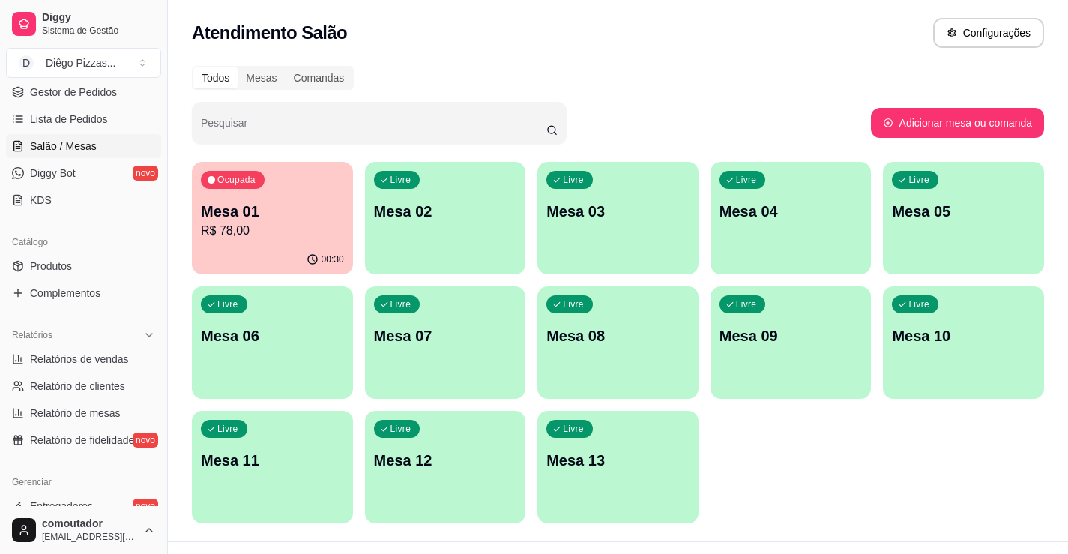
click at [265, 202] on p "Mesa 01" at bounding box center [272, 211] width 143 height 21
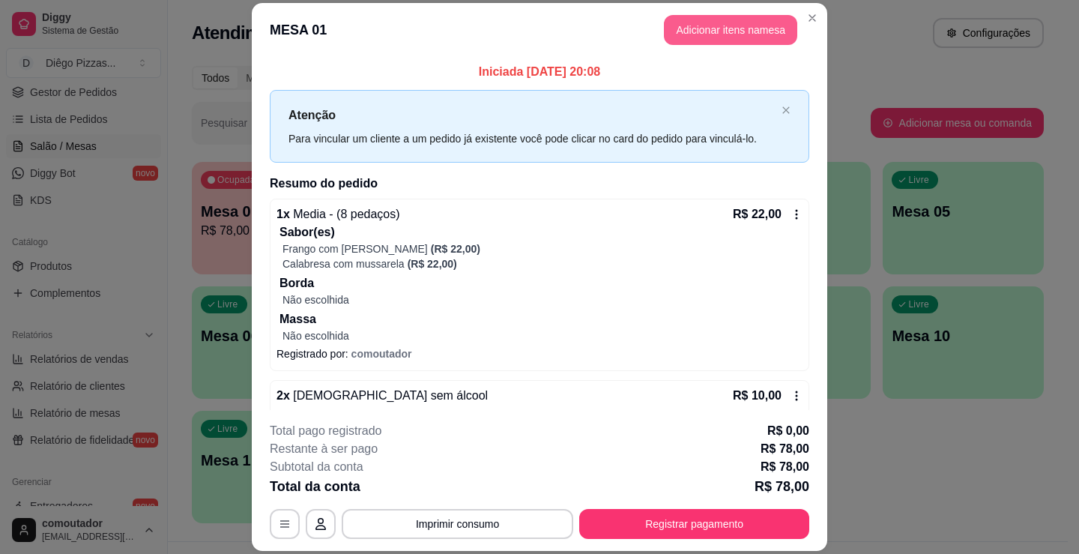
click at [731, 39] on button "Adicionar itens na mesa" at bounding box center [730, 30] width 133 height 30
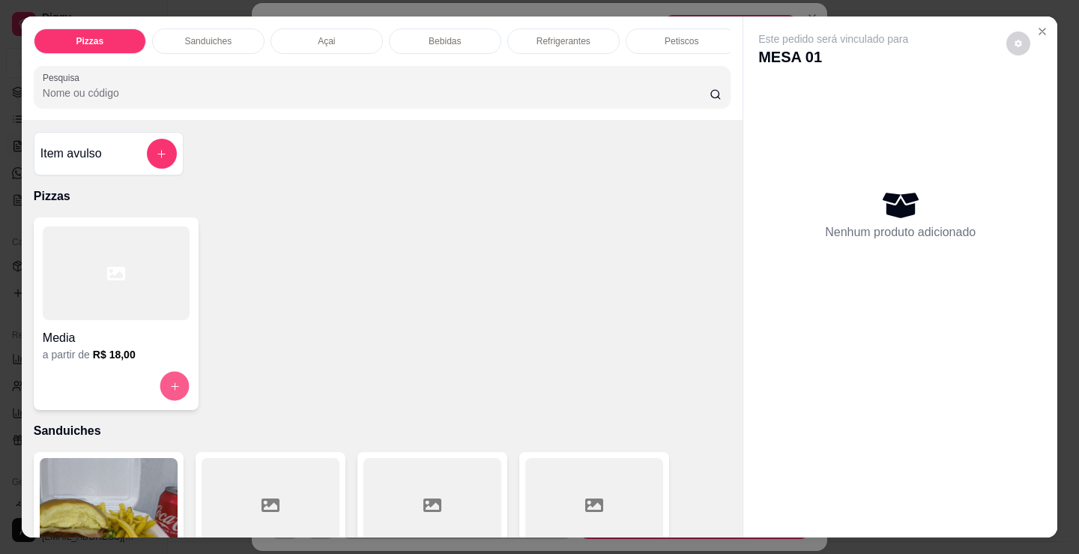
click at [172, 388] on icon "increase-product-quantity" at bounding box center [174, 386] width 11 height 11
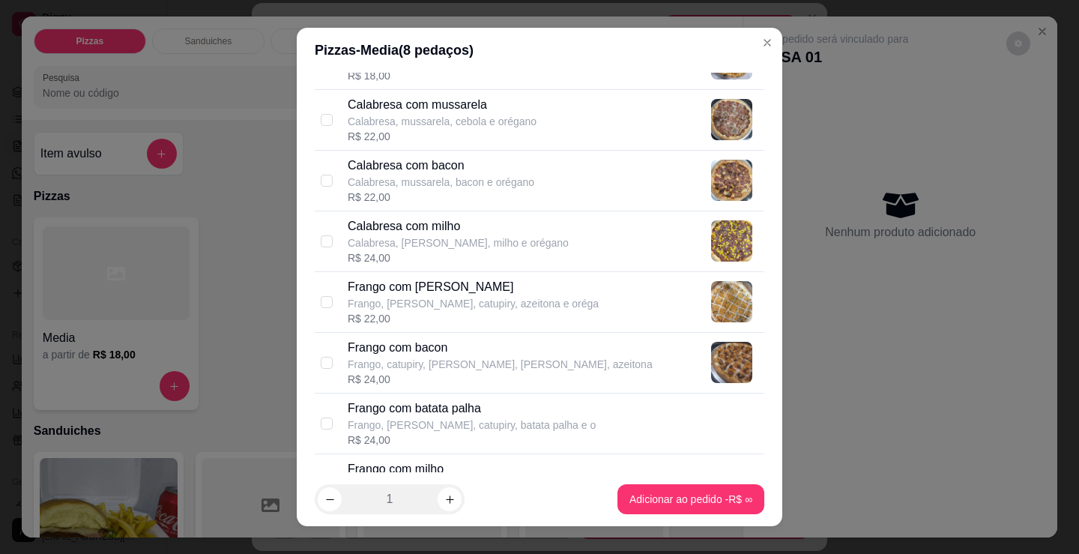
scroll to position [300, 0]
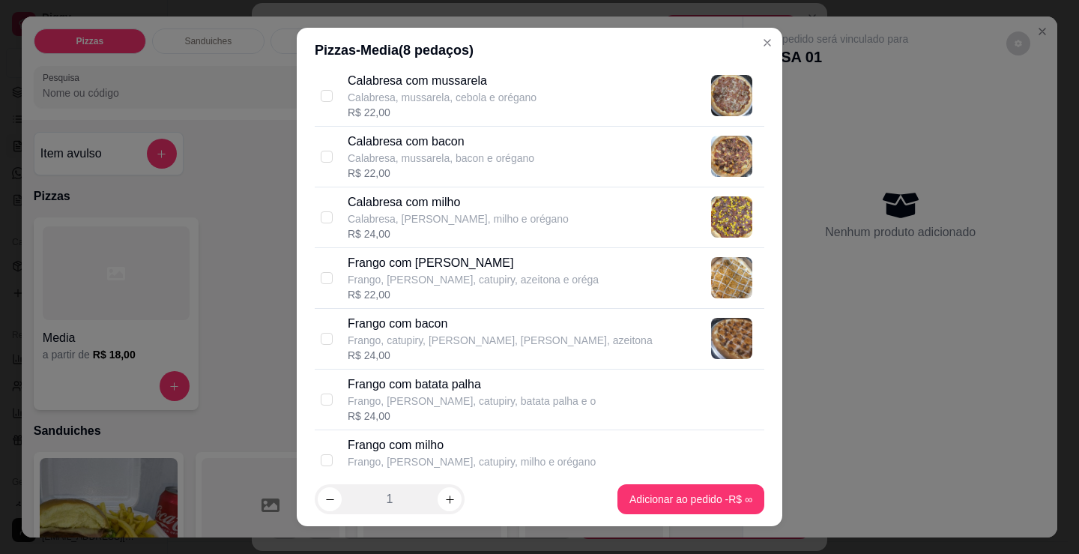
click at [420, 265] on p "Frango com [PERSON_NAME]" at bounding box center [473, 263] width 251 height 18
checkbox input "true"
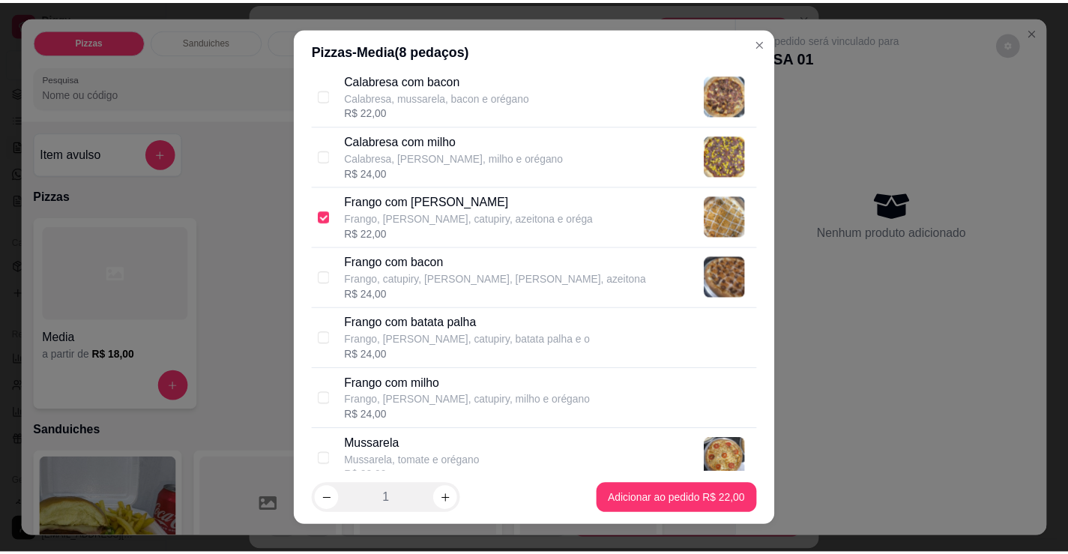
scroll to position [450, 0]
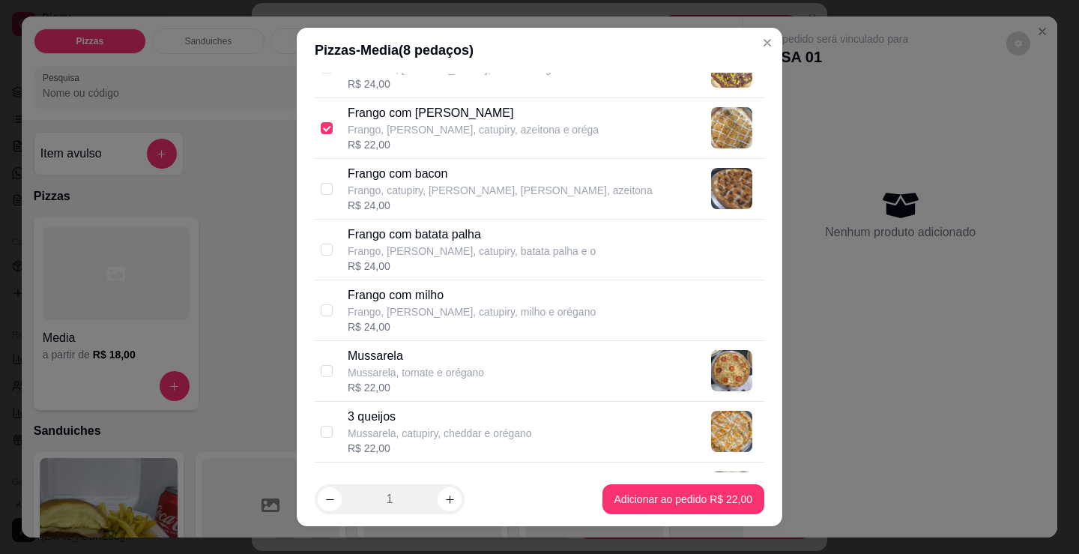
click at [456, 379] on p "Mussarela, tomate e orégano" at bounding box center [416, 372] width 136 height 15
checkbox input "true"
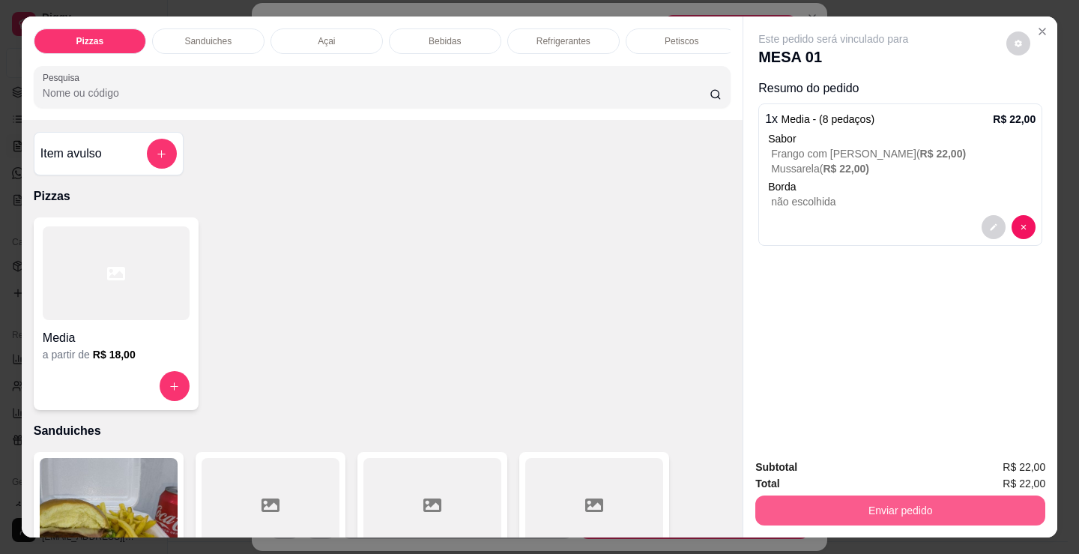
click at [809, 501] on button "Enviar pedido" at bounding box center [900, 510] width 290 height 30
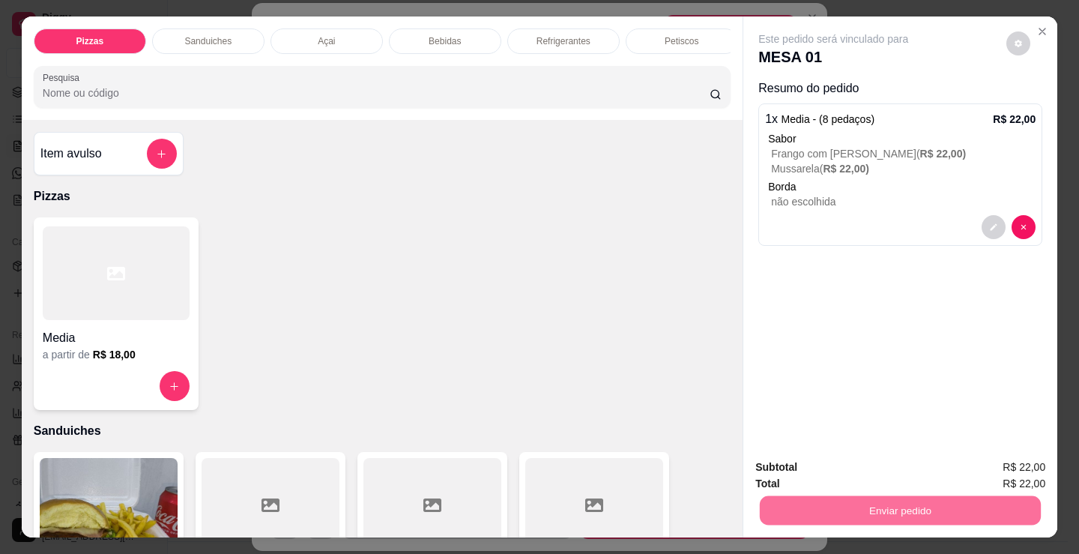
click at [810, 470] on button "Não registrar e enviar pedido" at bounding box center [851, 467] width 156 height 28
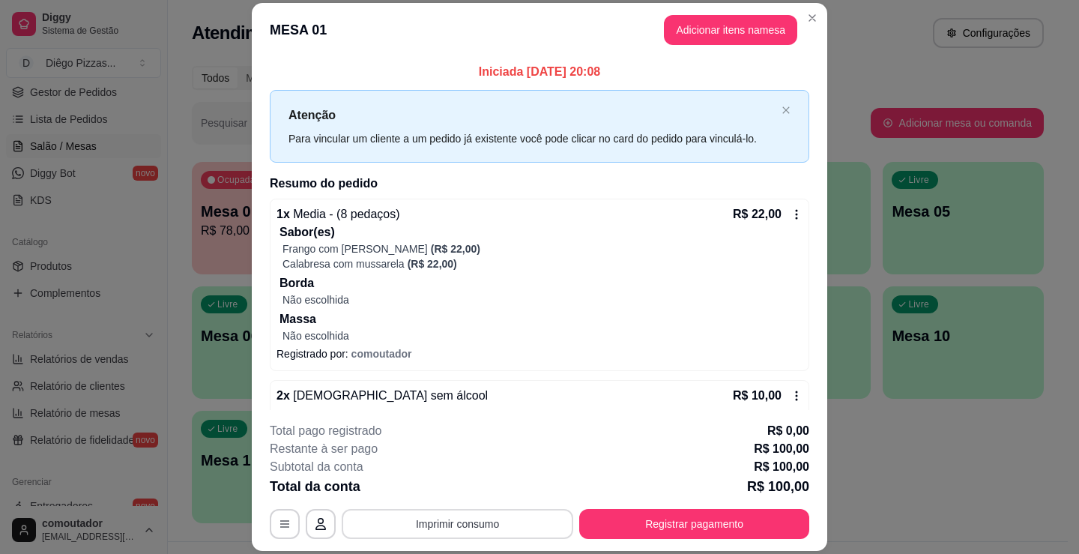
click at [450, 535] on button "Imprimir consumo" at bounding box center [458, 524] width 232 height 30
click at [446, 489] on button "IMPRESSORA" at bounding box center [456, 489] width 109 height 24
click at [553, 406] on div "2 x [DEMOGRAPHIC_DATA] sem álcool R$ 10,00 Registrado por: comoutador" at bounding box center [540, 406] width 540 height 52
click at [635, 519] on button "Registrar pagamento" at bounding box center [694, 524] width 223 height 29
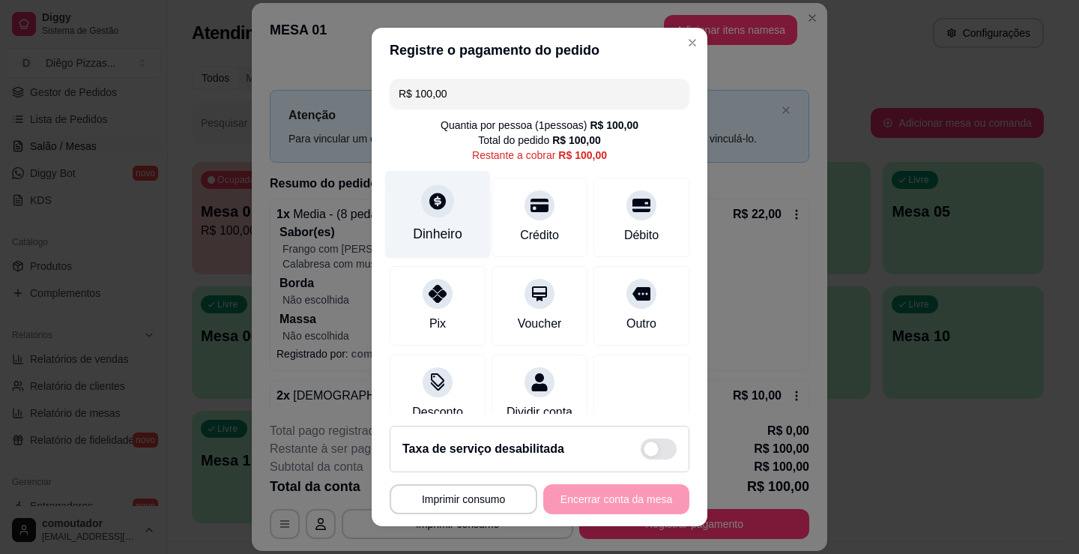
click at [435, 210] on icon at bounding box center [437, 200] width 19 height 19
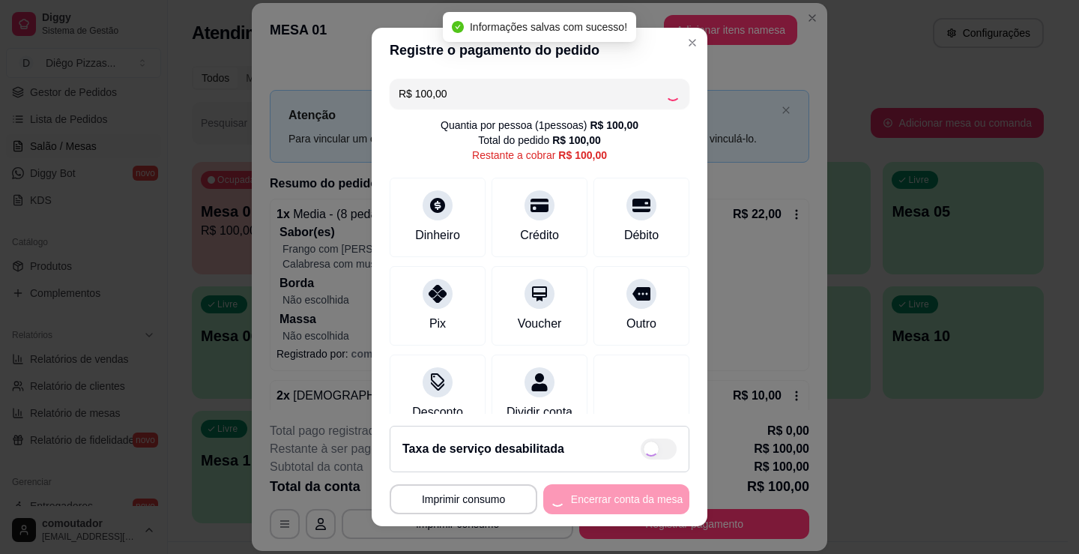
type input "R$ 0,00"
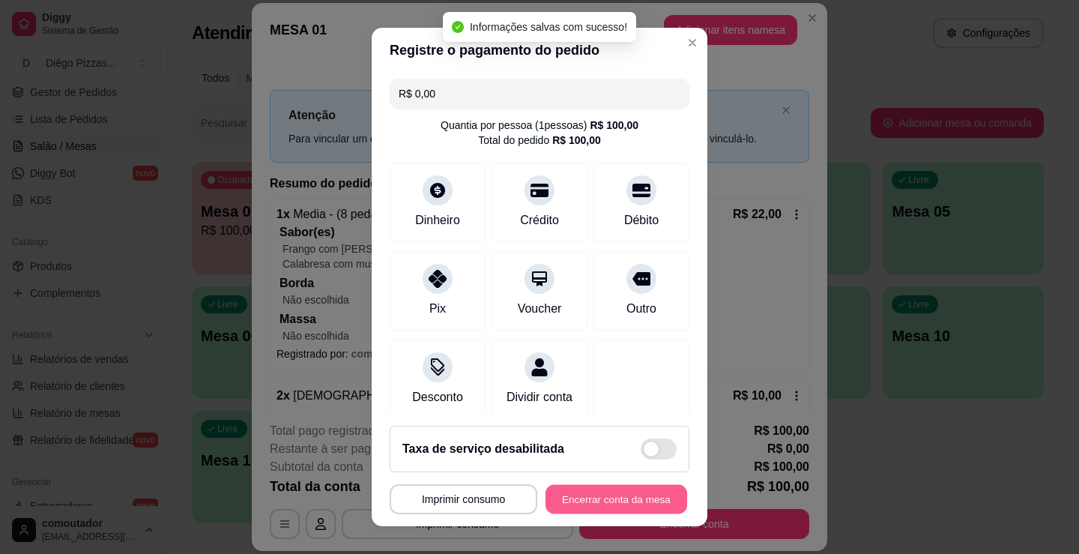
click at [597, 492] on button "Encerrar conta da mesa" at bounding box center [617, 499] width 142 height 29
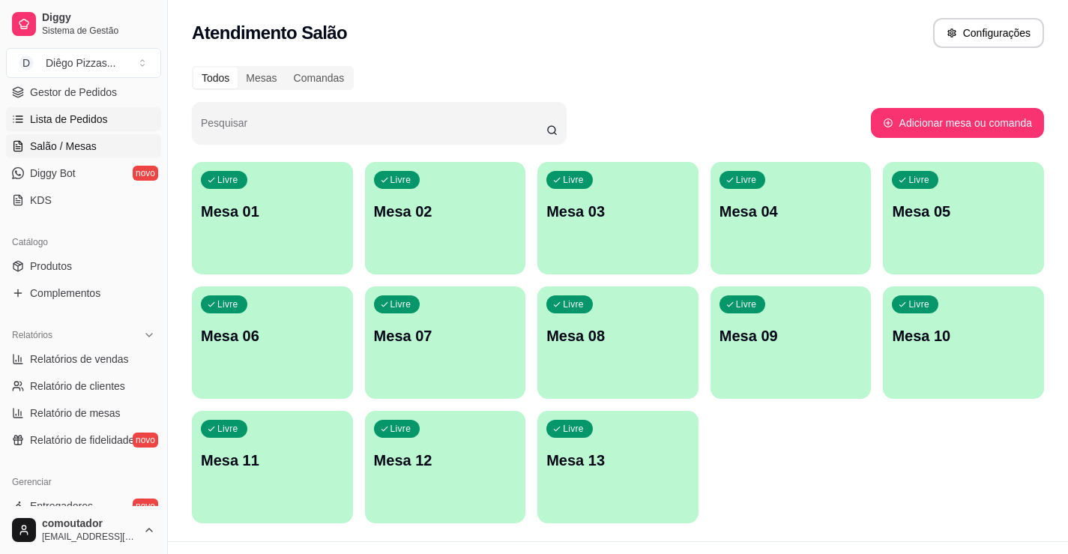
click at [75, 119] on span "Lista de Pedidos" at bounding box center [69, 119] width 78 height 15
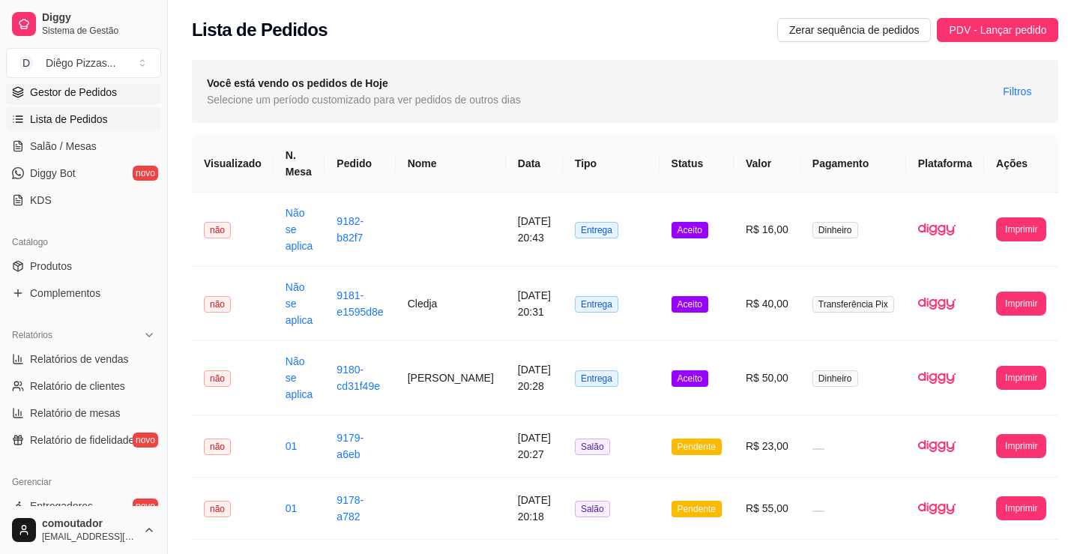
click at [69, 93] on span "Gestor de Pedidos" at bounding box center [73, 92] width 87 height 15
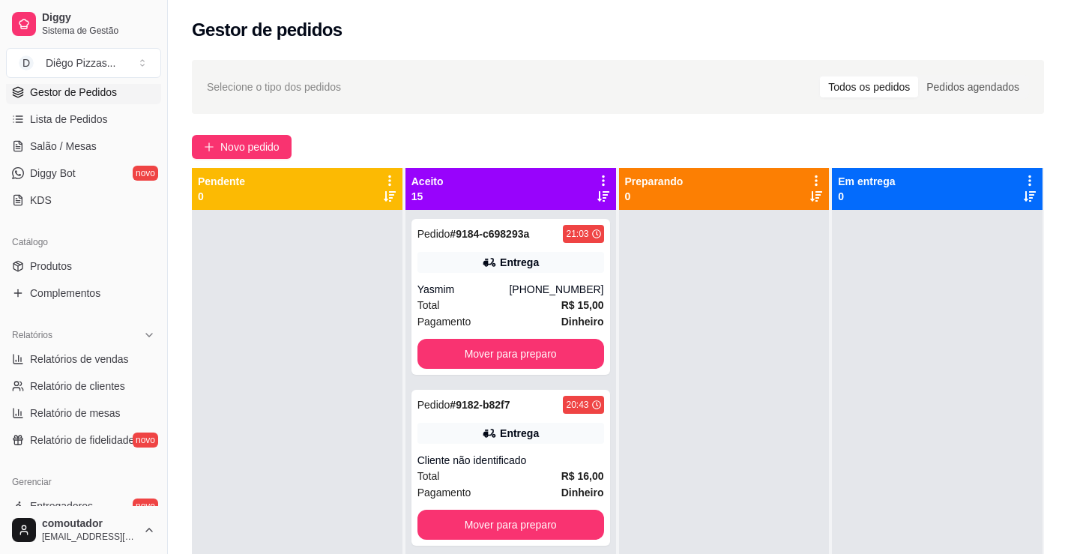
click at [390, 37] on div "Gestor de pedidos" at bounding box center [618, 30] width 852 height 24
